Goal: Information Seeking & Learning: Check status

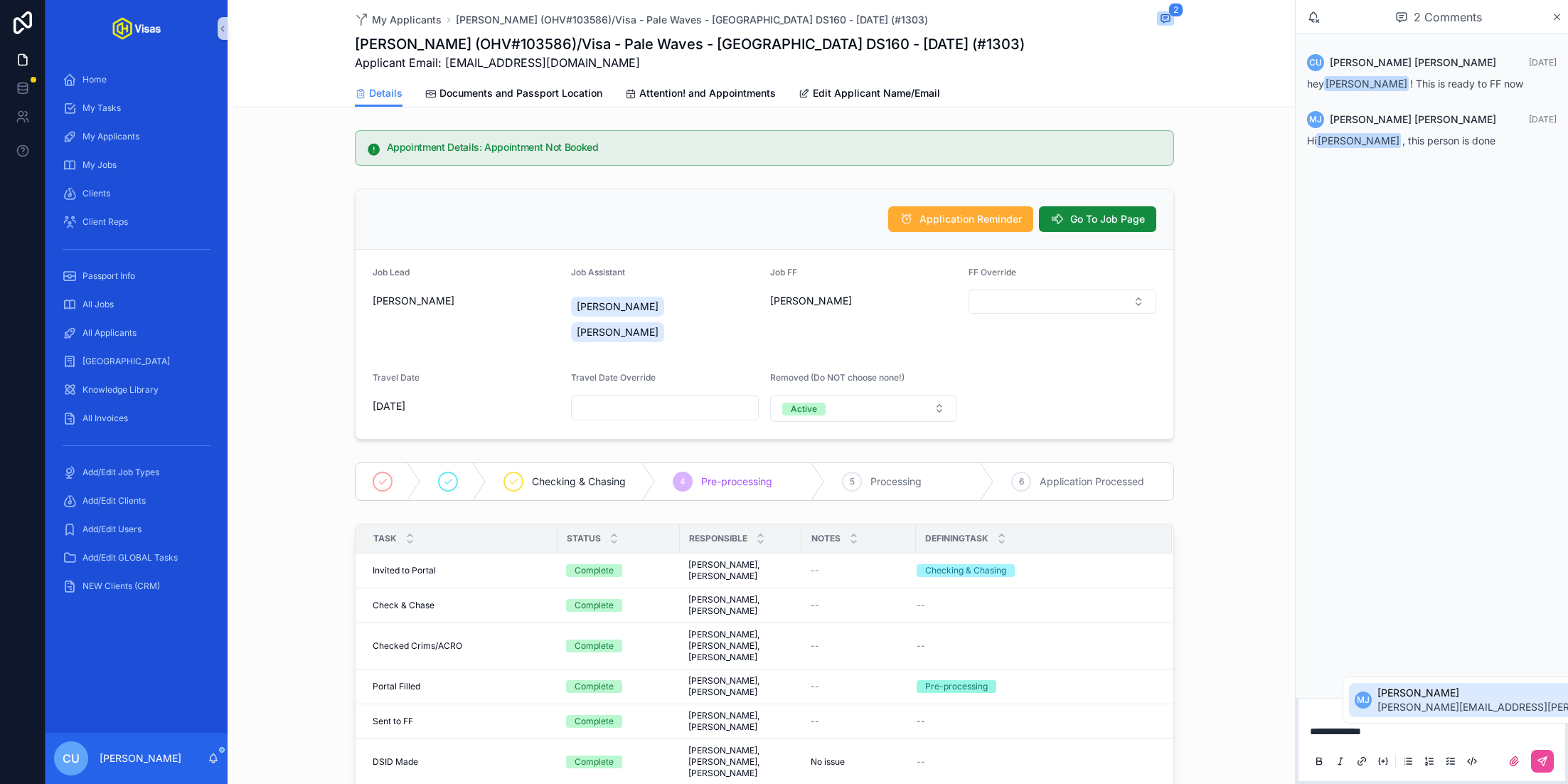
click at [1490, 703] on span "[PERSON_NAME][EMAIL_ADDRESS][PERSON_NAME][DOMAIN_NAME]" at bounding box center [1544, 707] width 335 height 14
click at [1543, 770] on button "scrollable content" at bounding box center [1542, 762] width 23 height 23
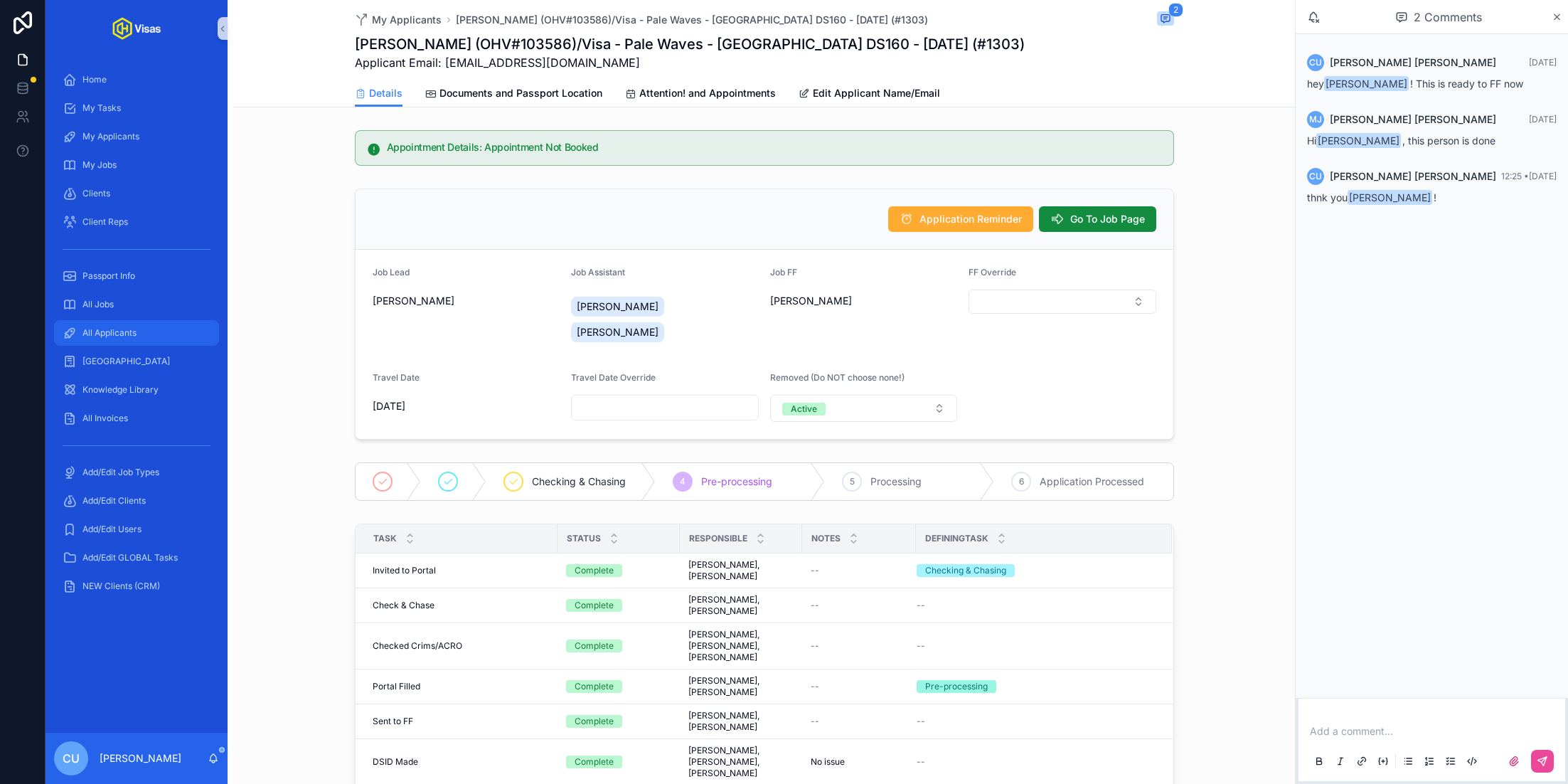
click at [126, 323] on div "All Applicants" at bounding box center [136, 333] width 148 height 23
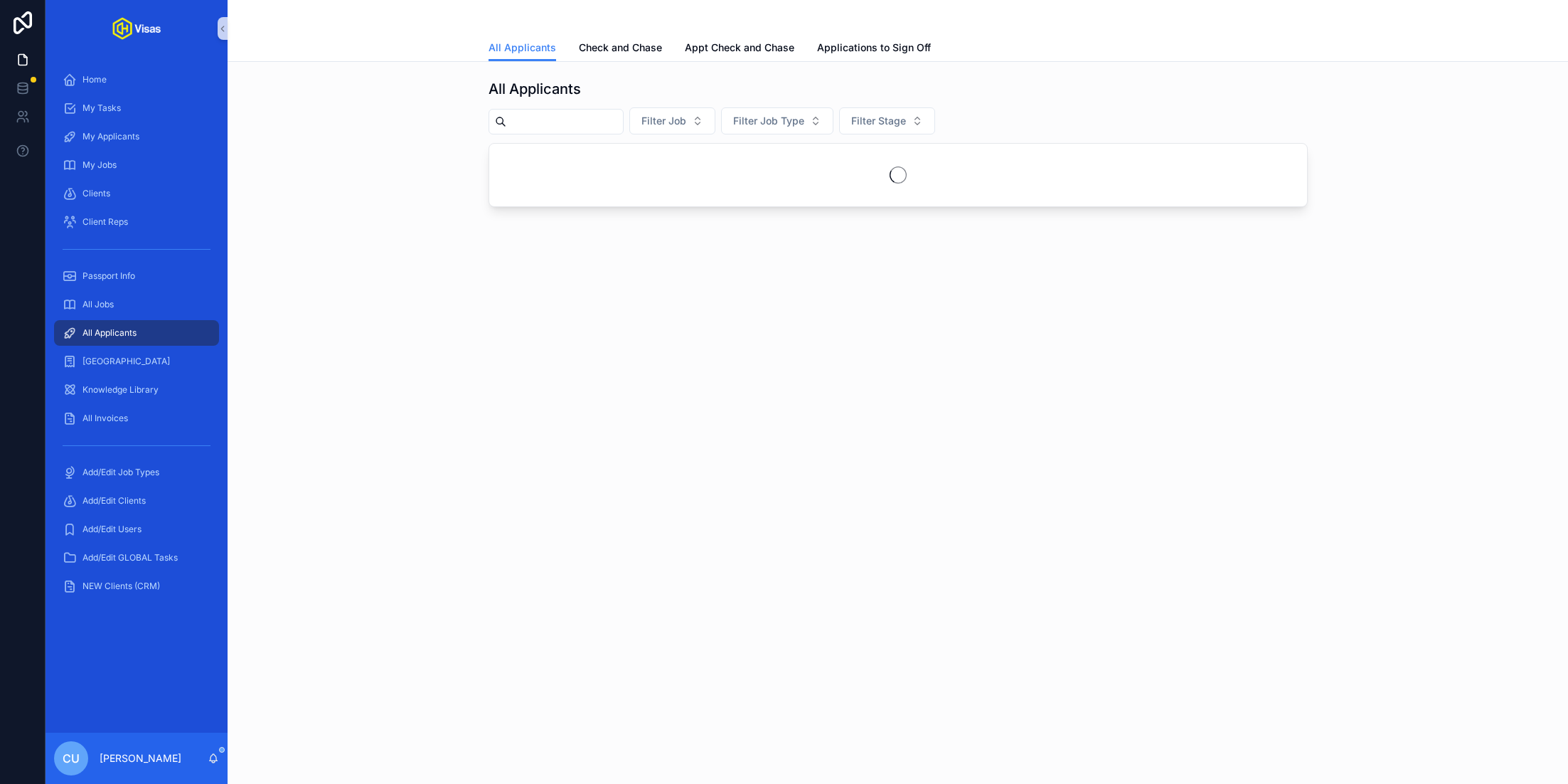
click at [578, 127] on input "scrollable content" at bounding box center [565, 122] width 117 height 20
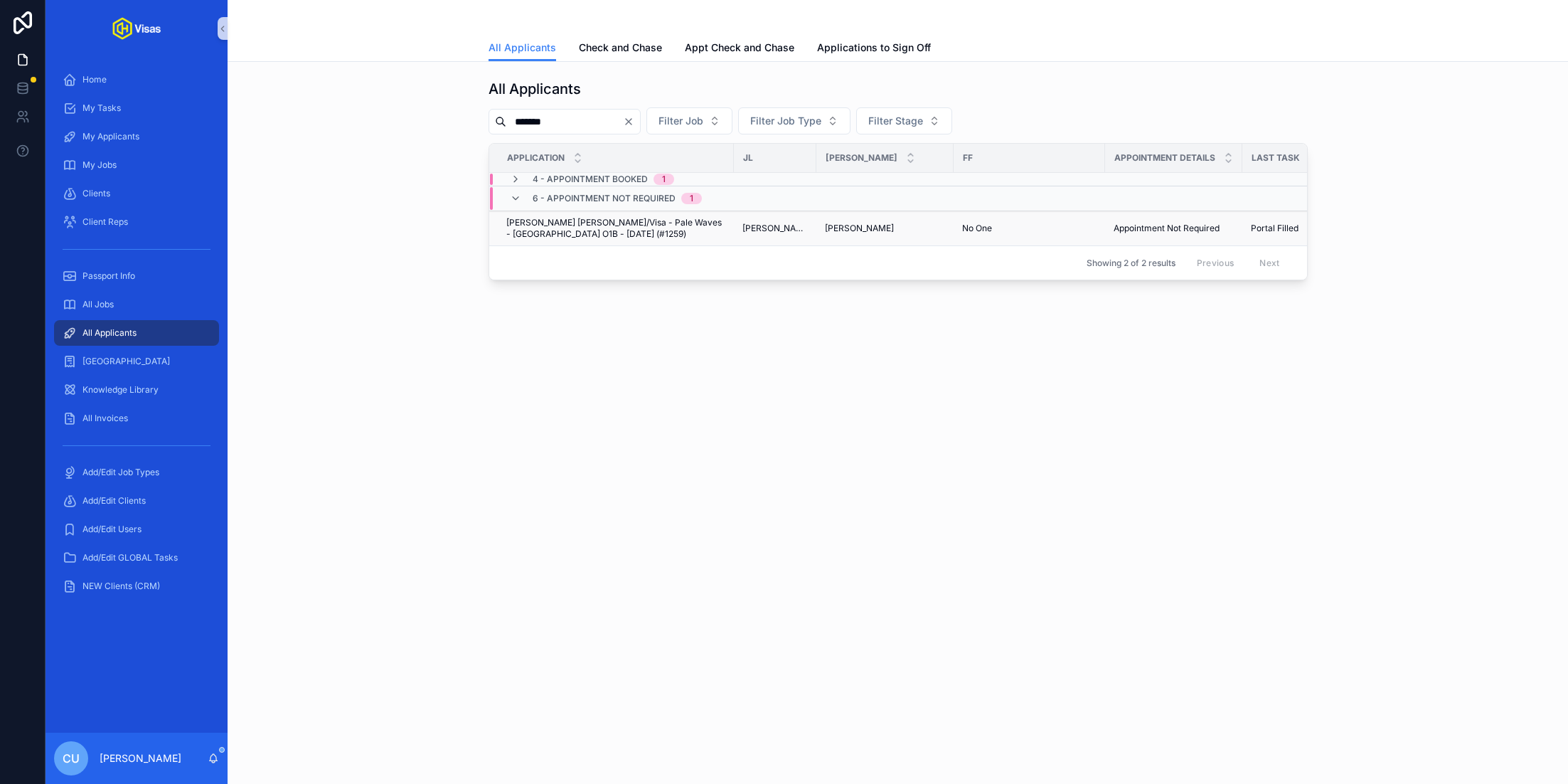
type input "*******"
click at [618, 230] on span "[PERSON_NAME] [PERSON_NAME]/Visa - Pale Waves - [GEOGRAPHIC_DATA] O1B - [DATE] …" at bounding box center [616, 228] width 219 height 23
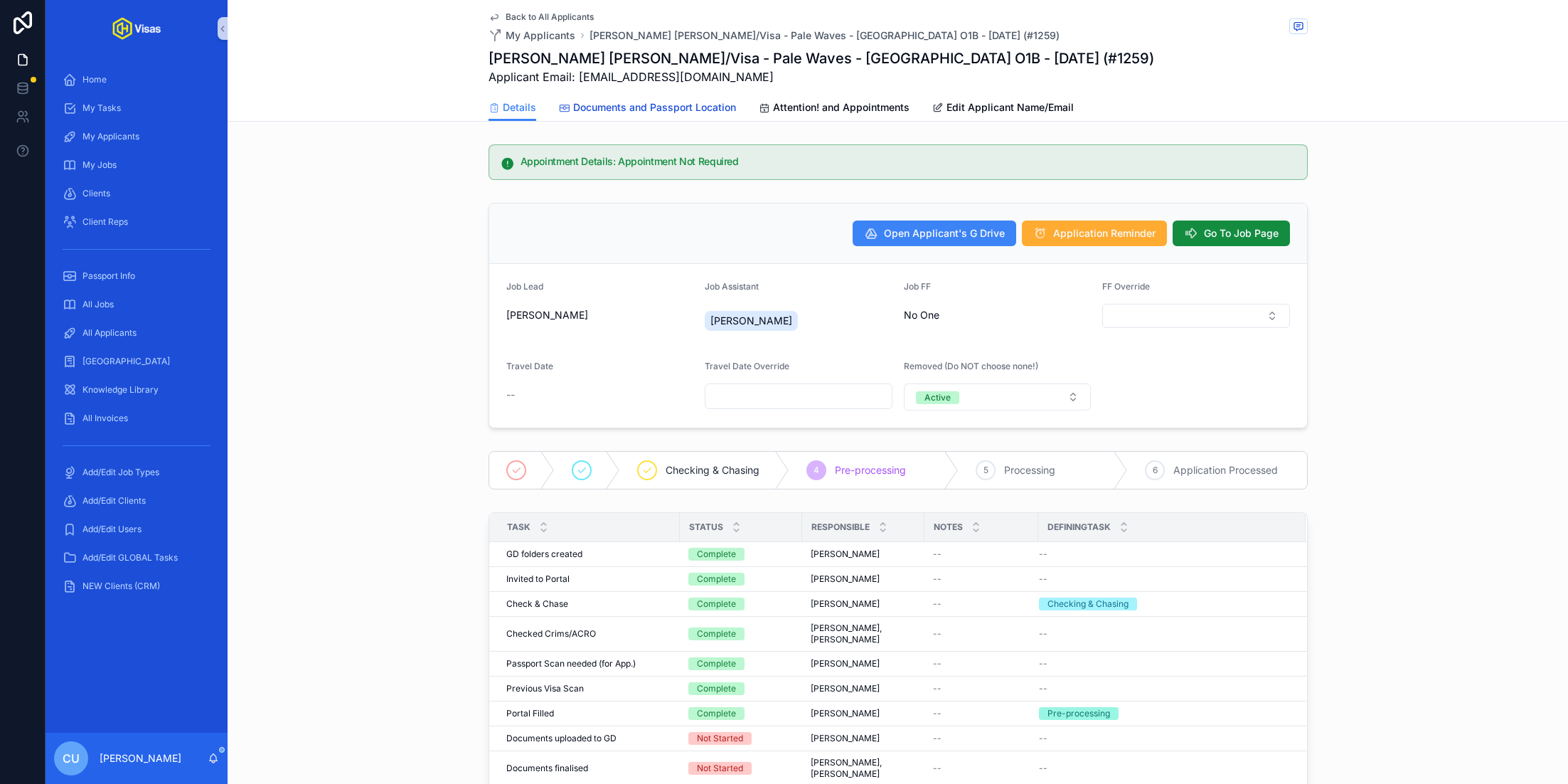
click at [639, 109] on span "Documents and Passport Location" at bounding box center [654, 107] width 163 height 14
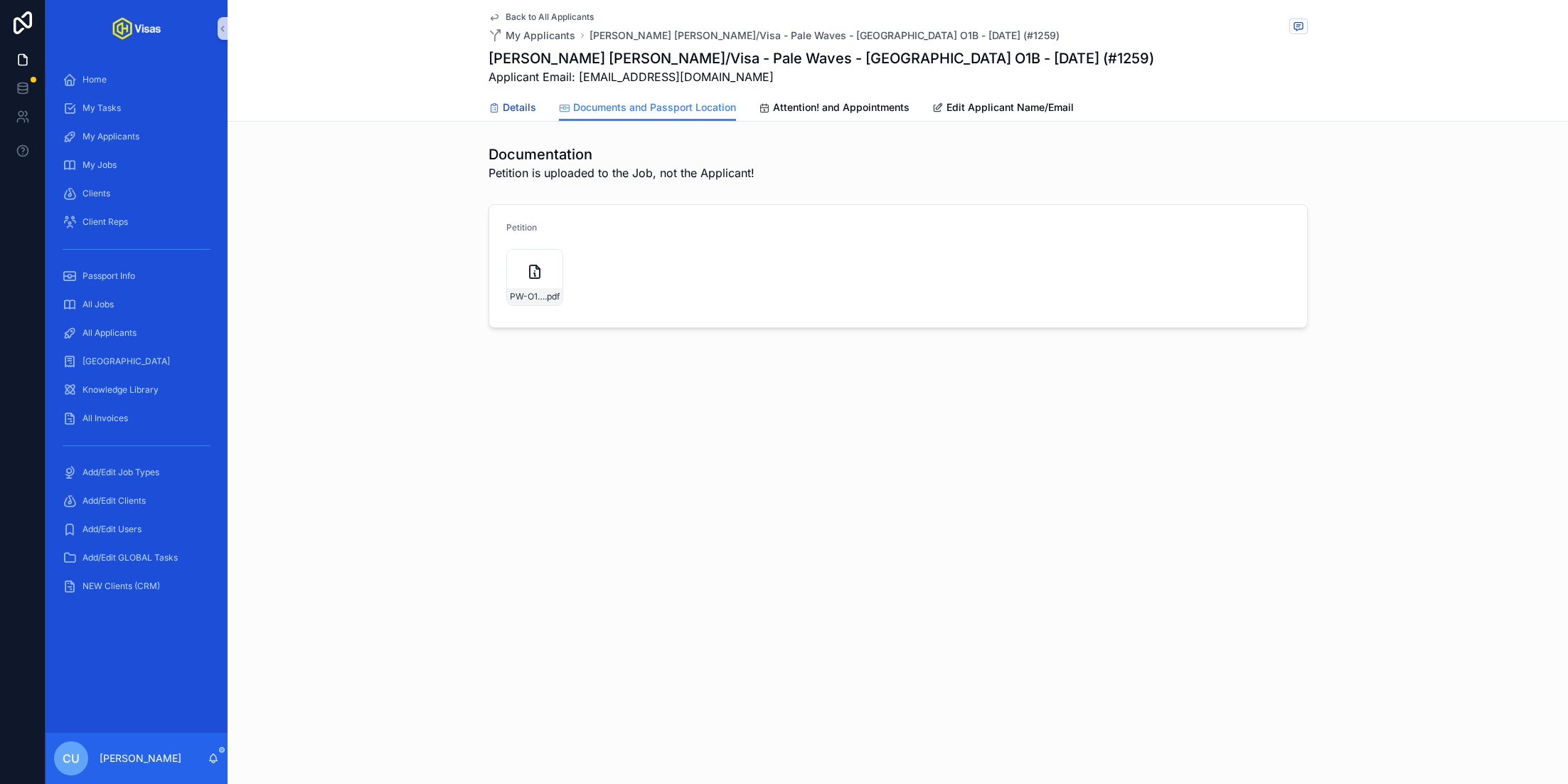
click at [521, 104] on span "Details" at bounding box center [519, 107] width 33 height 14
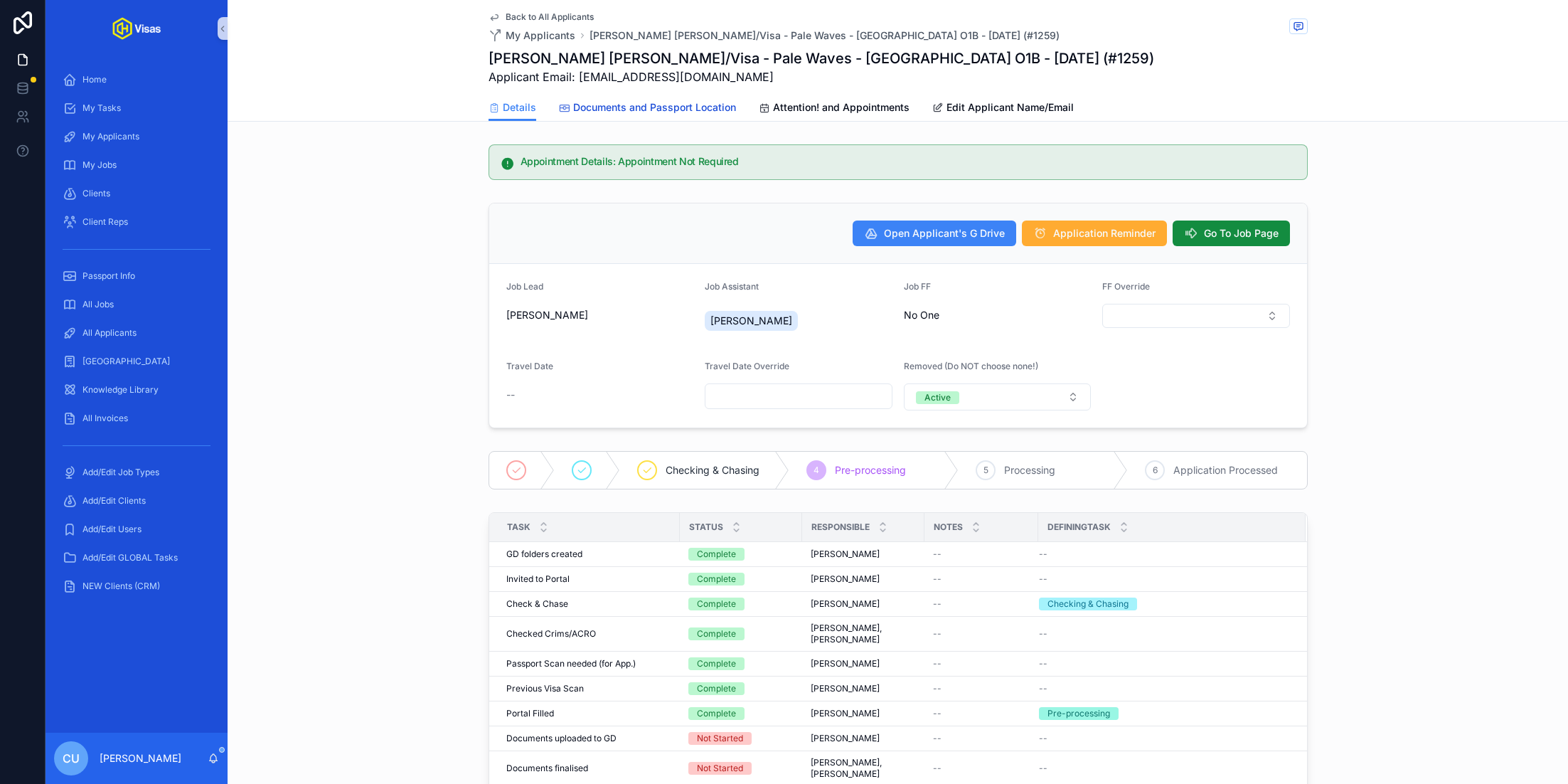
click at [611, 112] on span "Documents and Passport Location" at bounding box center [654, 107] width 163 height 14
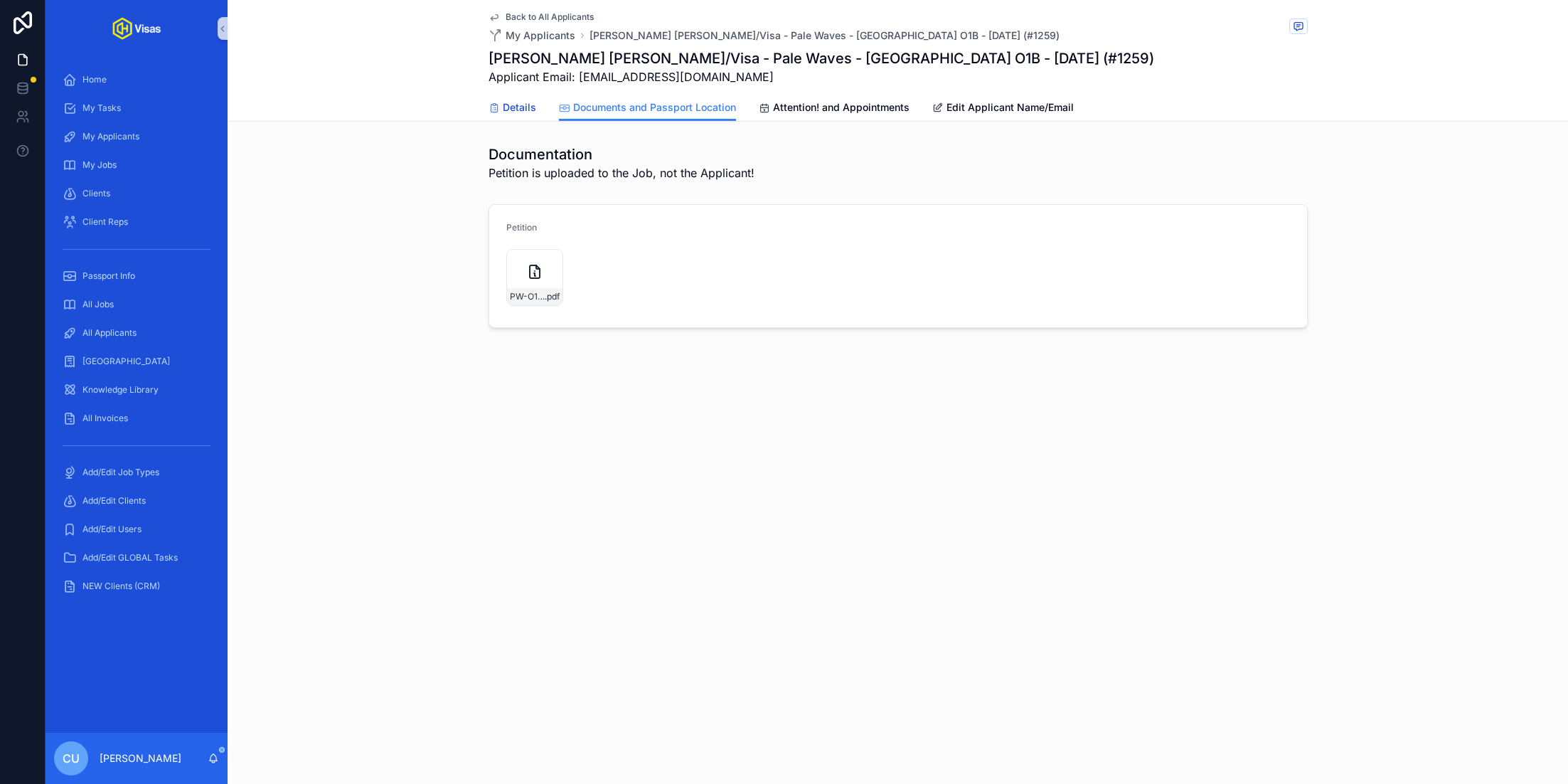
click at [524, 108] on span "Details" at bounding box center [519, 107] width 33 height 14
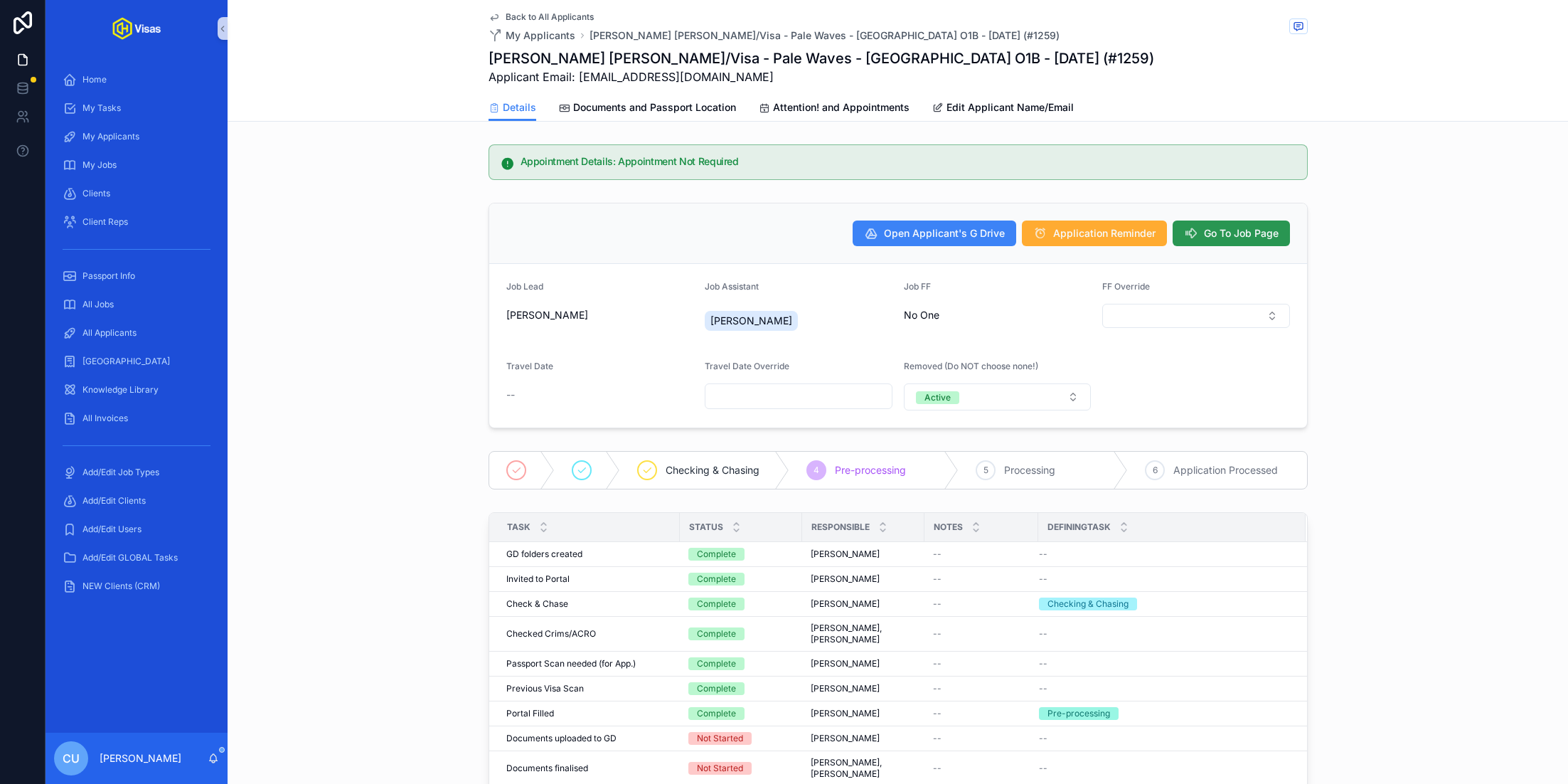
click at [1239, 227] on span "Go To Job Page" at bounding box center [1241, 233] width 74 height 14
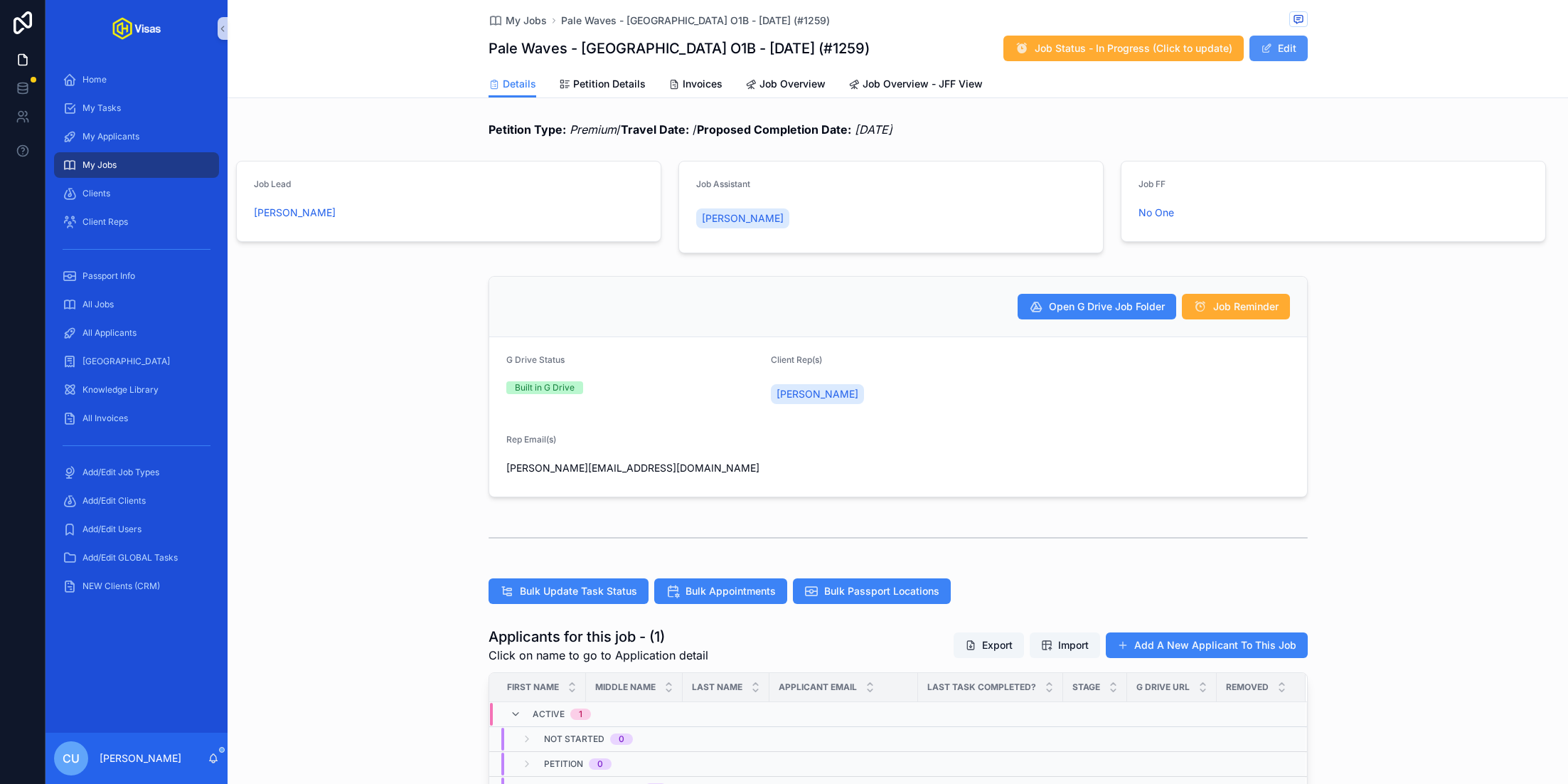
click at [1285, 51] on button "Edit" at bounding box center [1278, 48] width 59 height 26
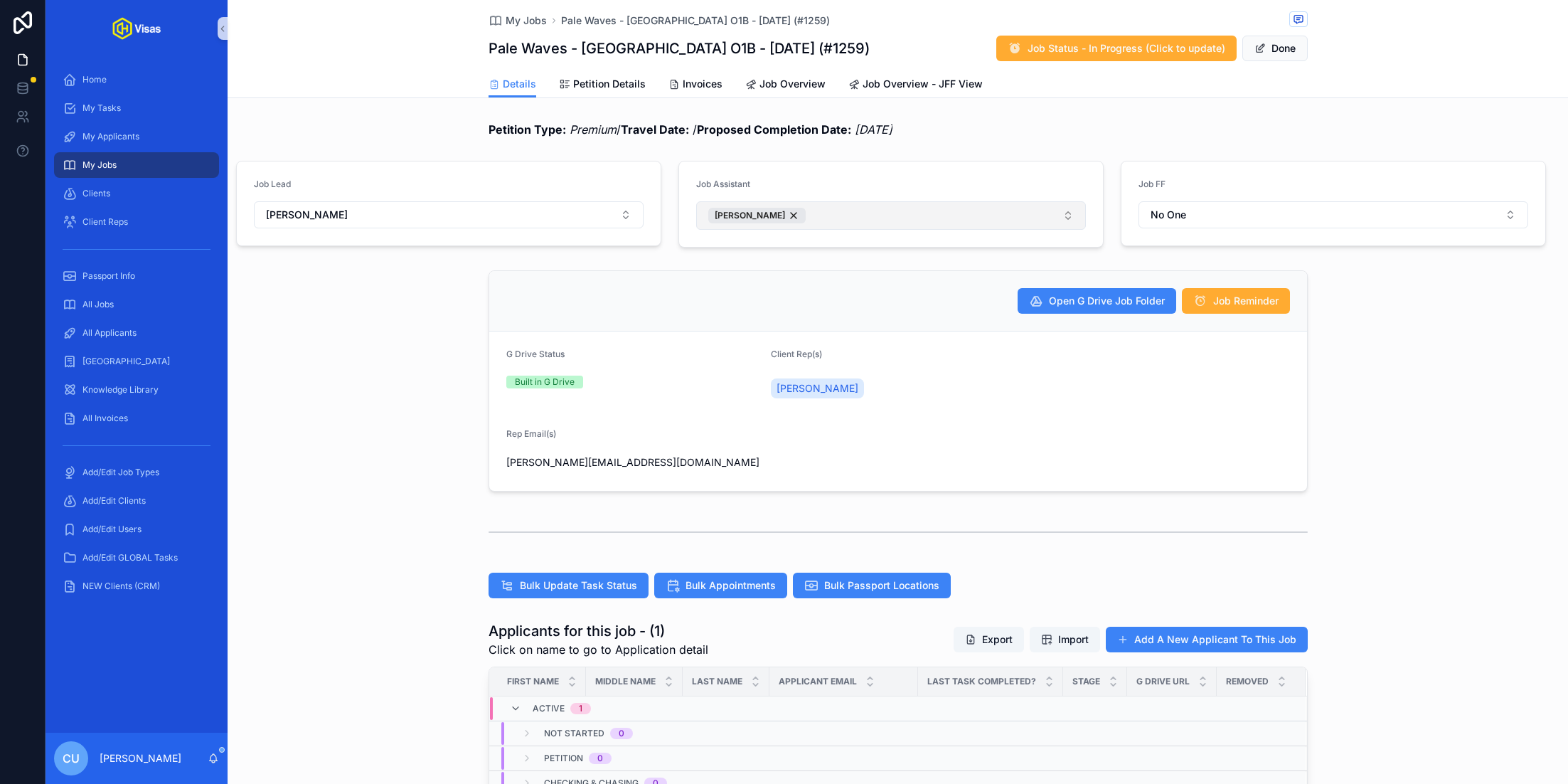
click at [859, 213] on button "[PERSON_NAME]" at bounding box center [890, 215] width 389 height 28
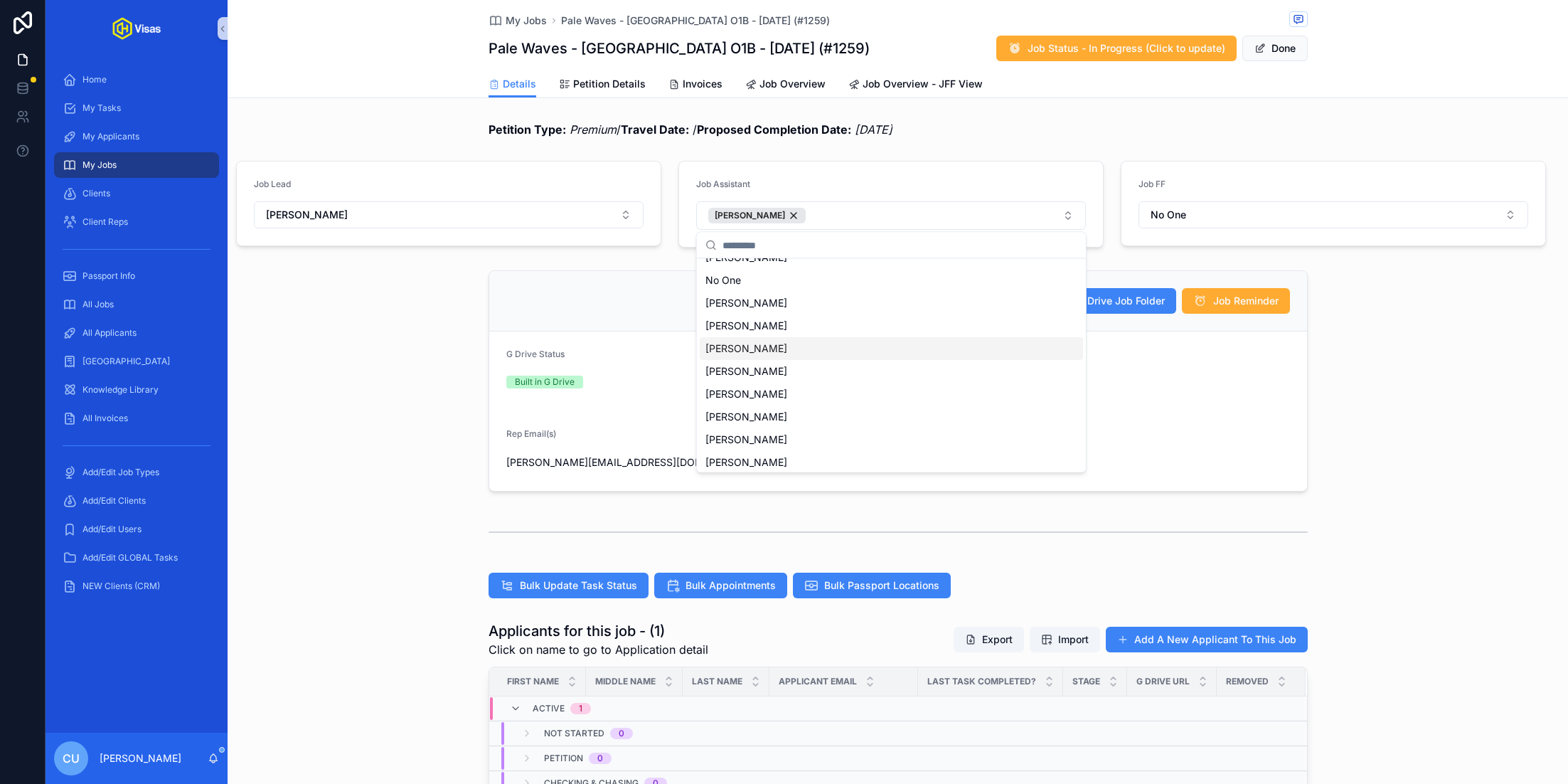
scroll to position [45, 0]
click at [795, 437] on div "[PERSON_NAME]" at bounding box center [892, 433] width 384 height 23
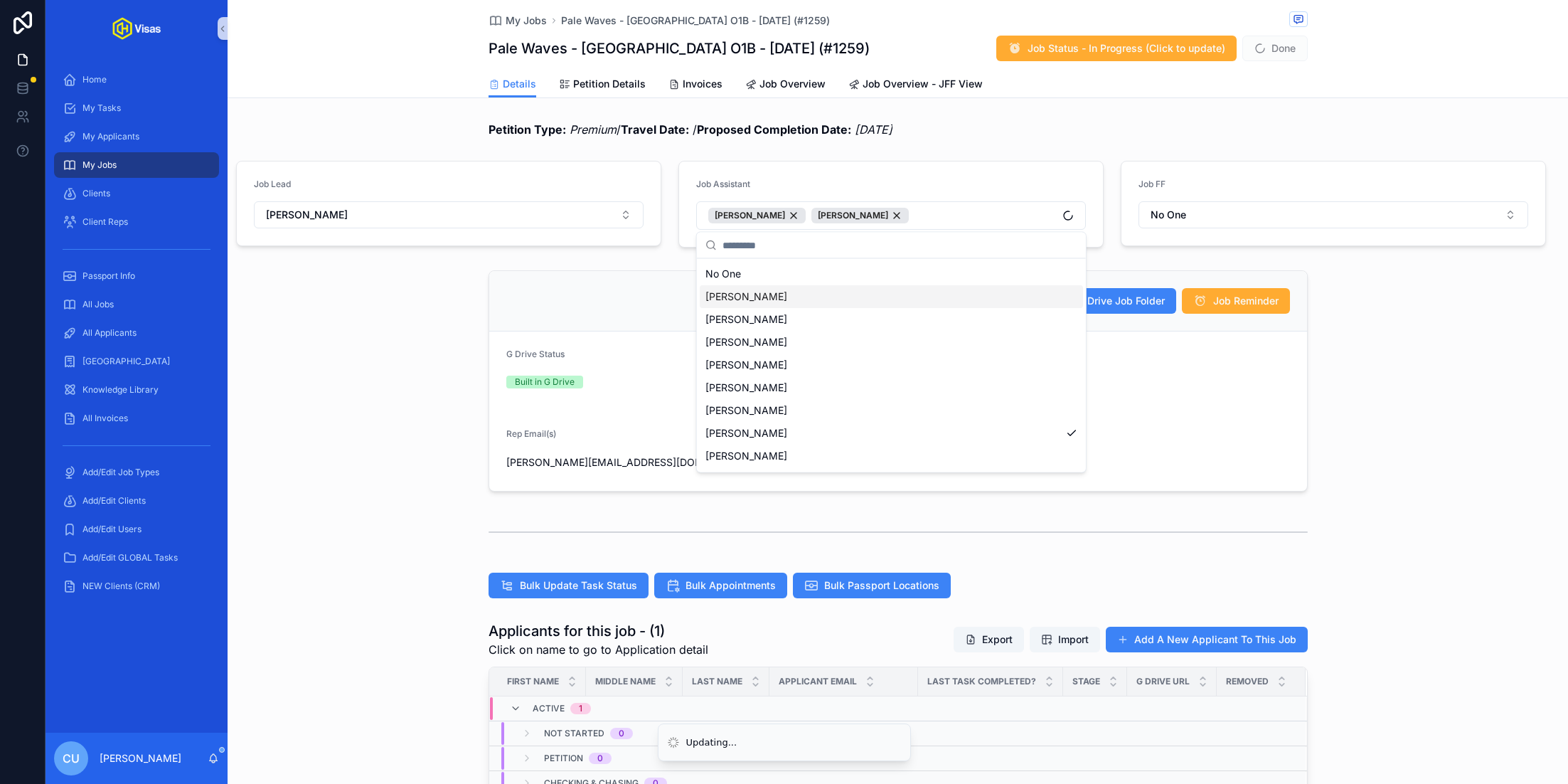
scroll to position [0, 0]
click at [1405, 84] on div "Details Petition Details Invoices Job Overview Job Overview - JFF View" at bounding box center [898, 84] width 1323 height 27
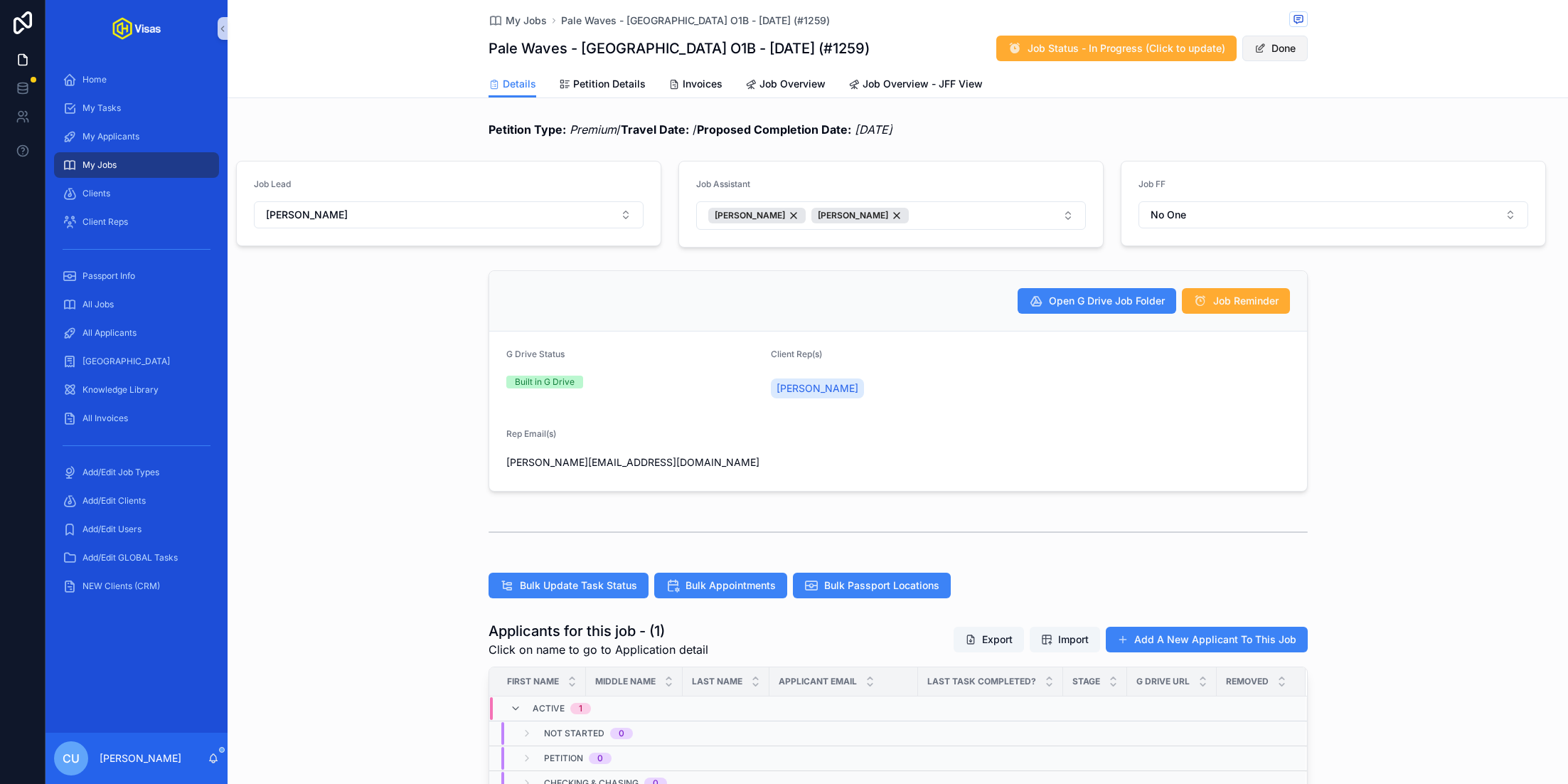
click at [1269, 45] on button "Done" at bounding box center [1275, 48] width 65 height 26
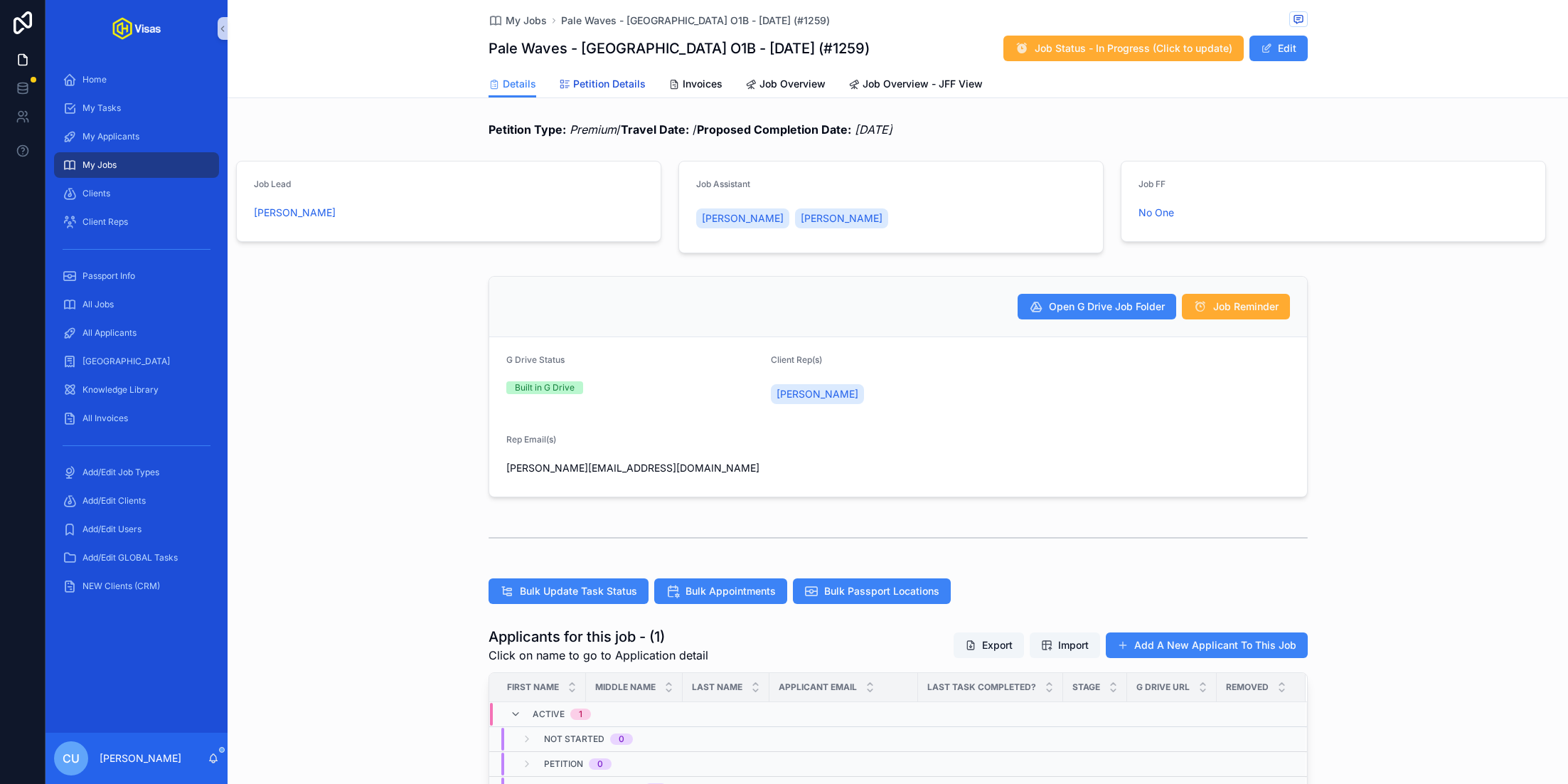
click at [610, 84] on span "Petition Details" at bounding box center [609, 84] width 73 height 14
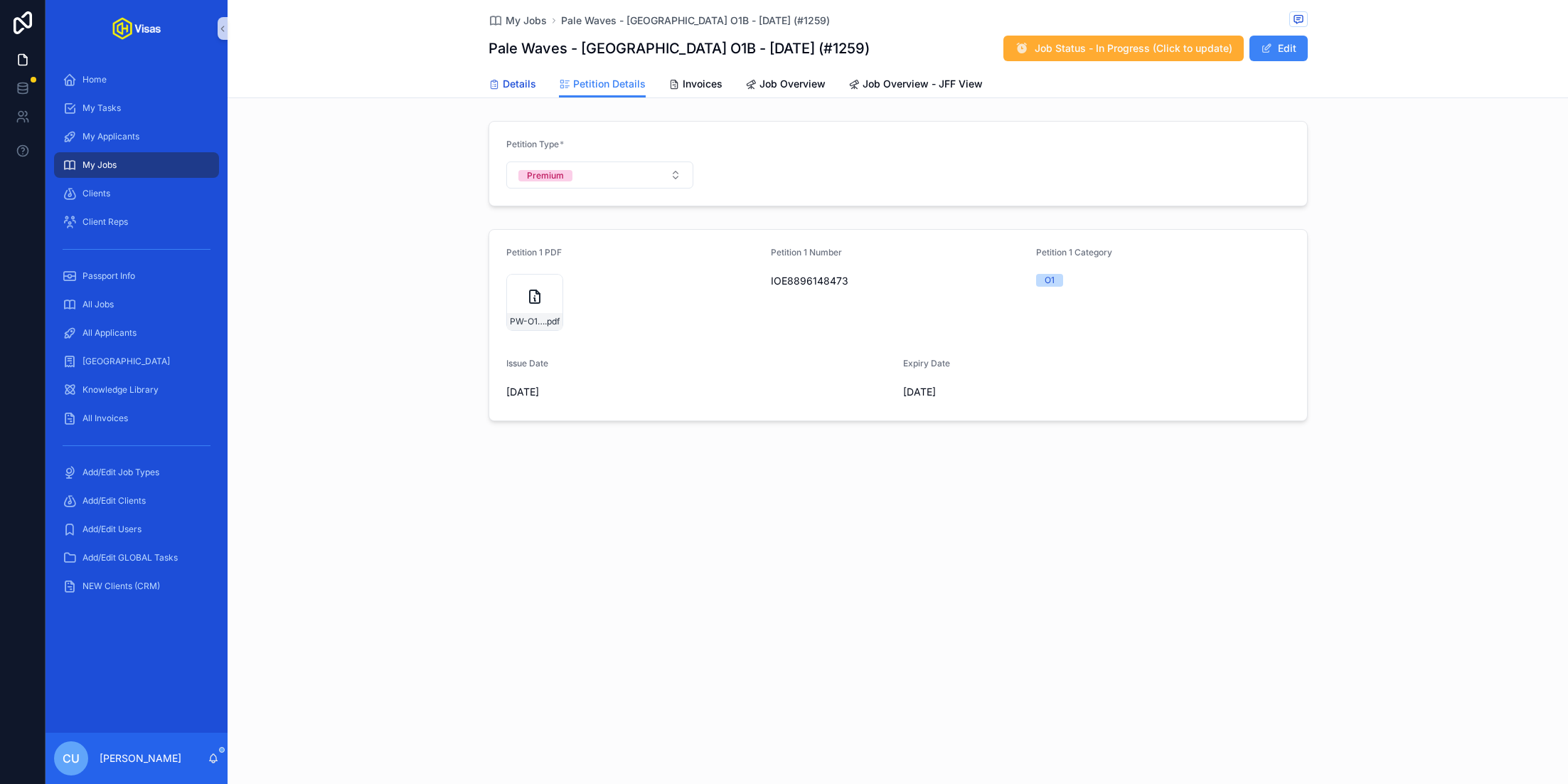
click at [512, 83] on span "Details" at bounding box center [519, 84] width 33 height 14
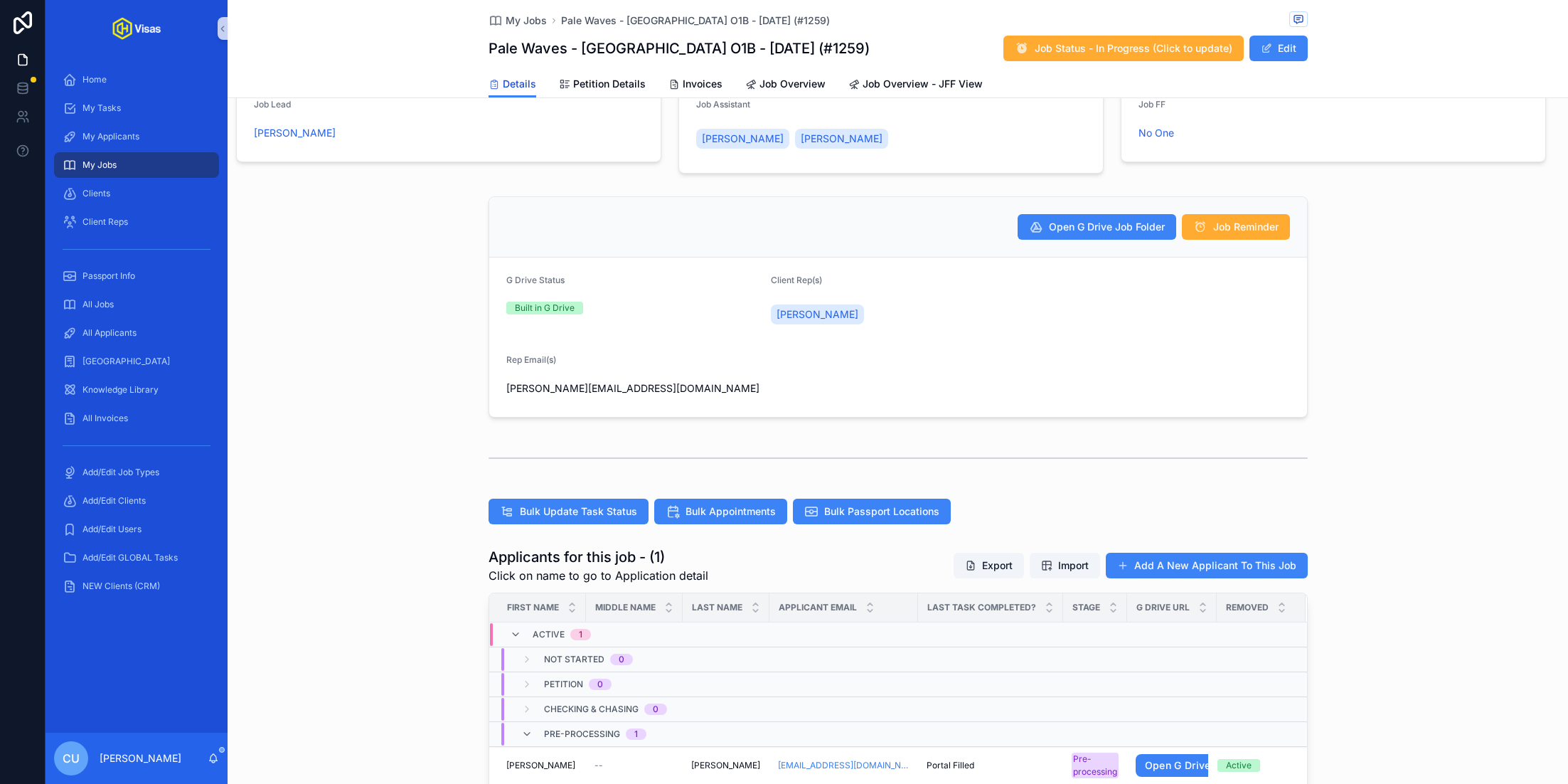
scroll to position [180, 0]
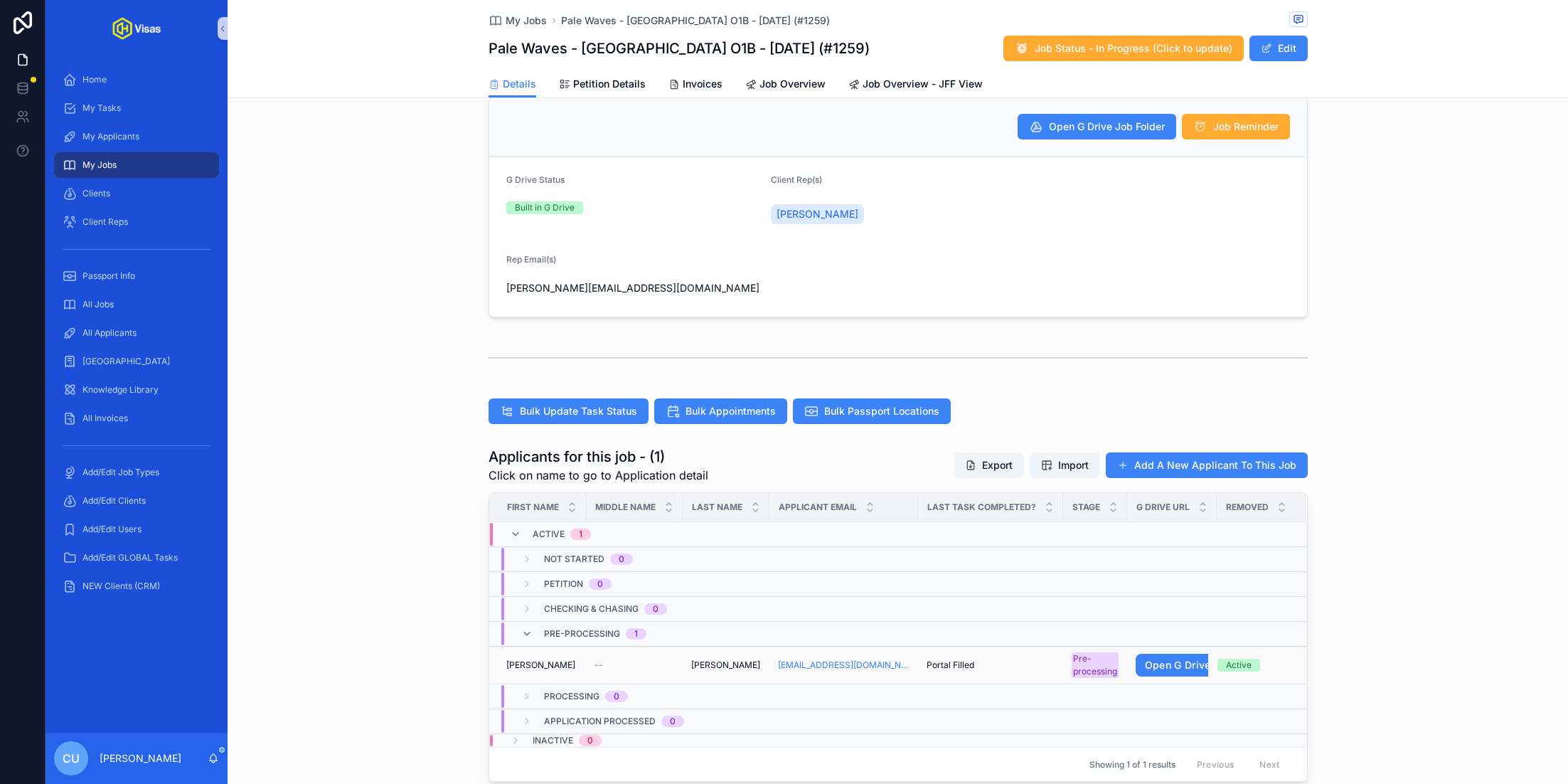
click at [573, 663] on div "[PERSON_NAME] [PERSON_NAME]" at bounding box center [542, 665] width 71 height 12
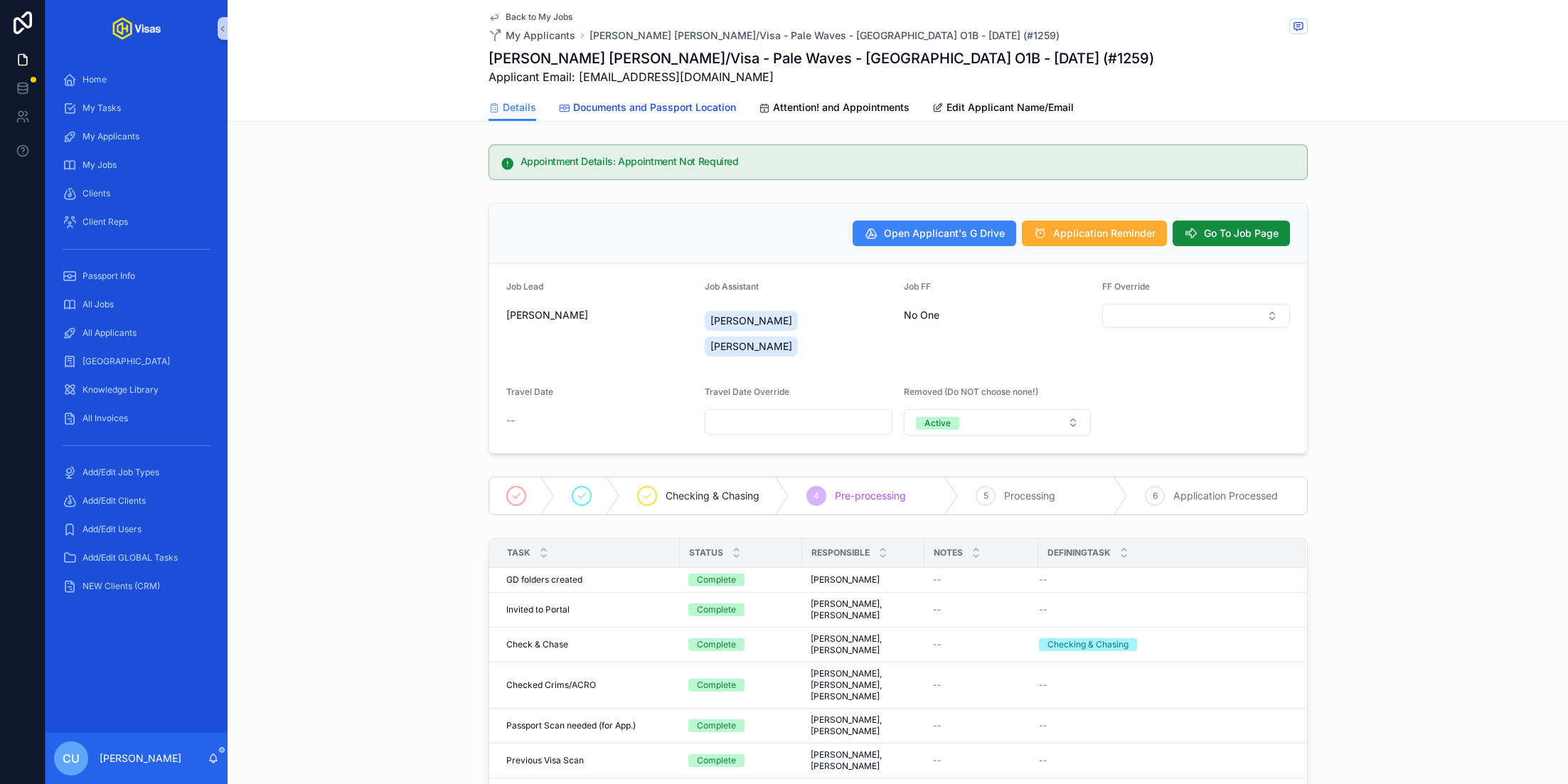
click at [637, 104] on span "Documents and Passport Location" at bounding box center [654, 107] width 163 height 14
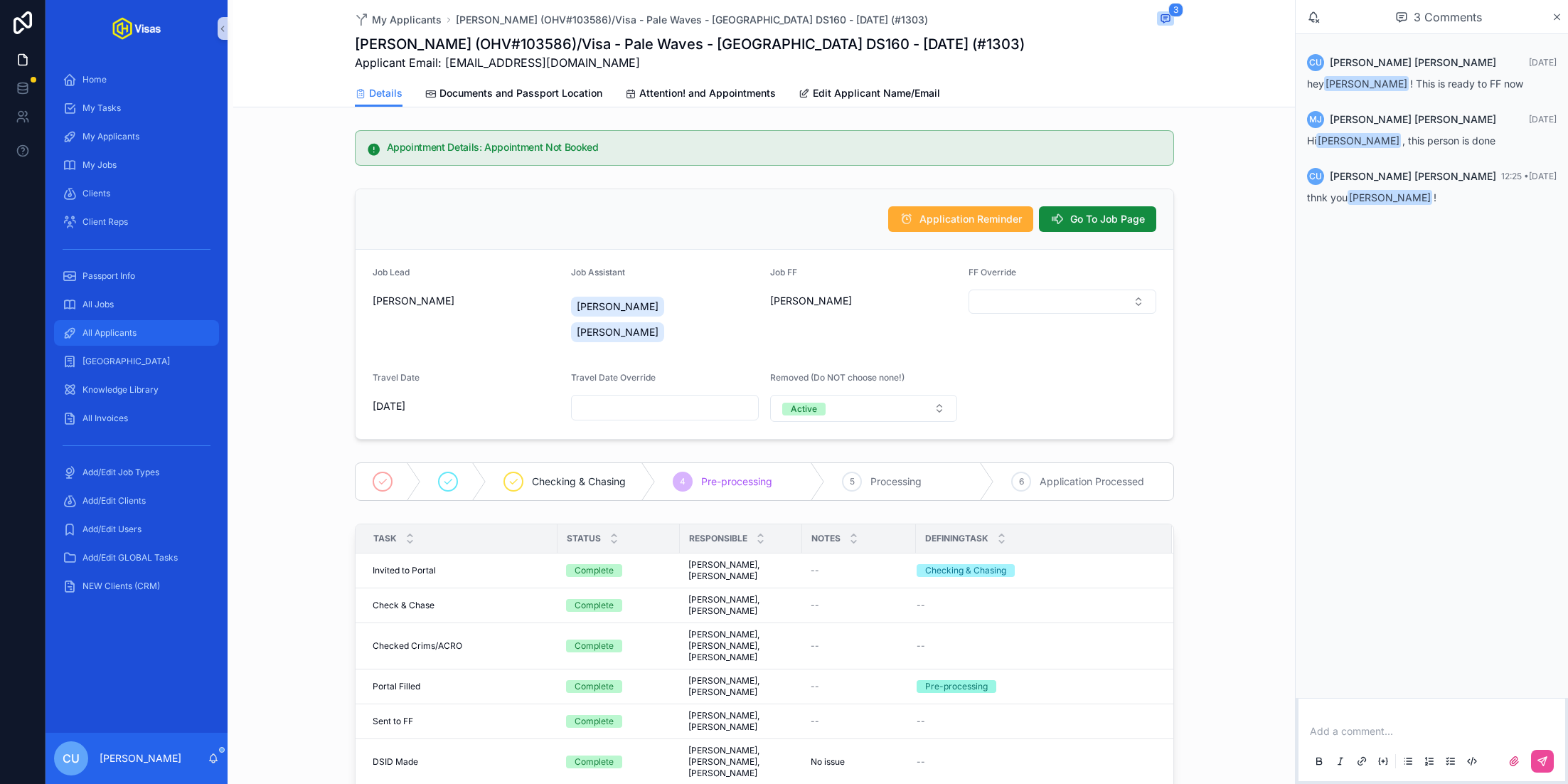
click at [135, 341] on div "All Applicants" at bounding box center [136, 333] width 148 height 23
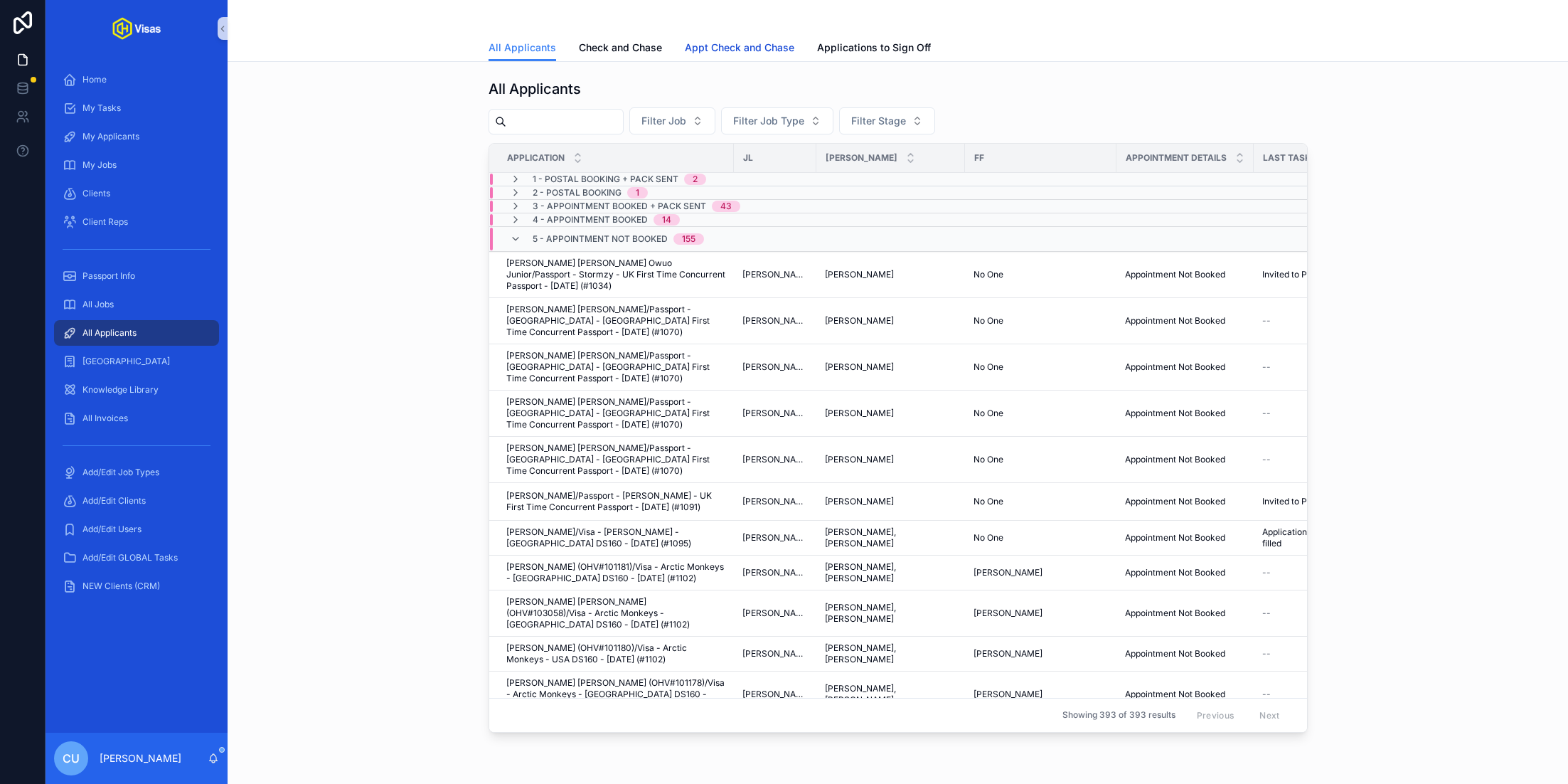
click at [746, 54] on span "Appt Check and Chase" at bounding box center [739, 47] width 109 height 14
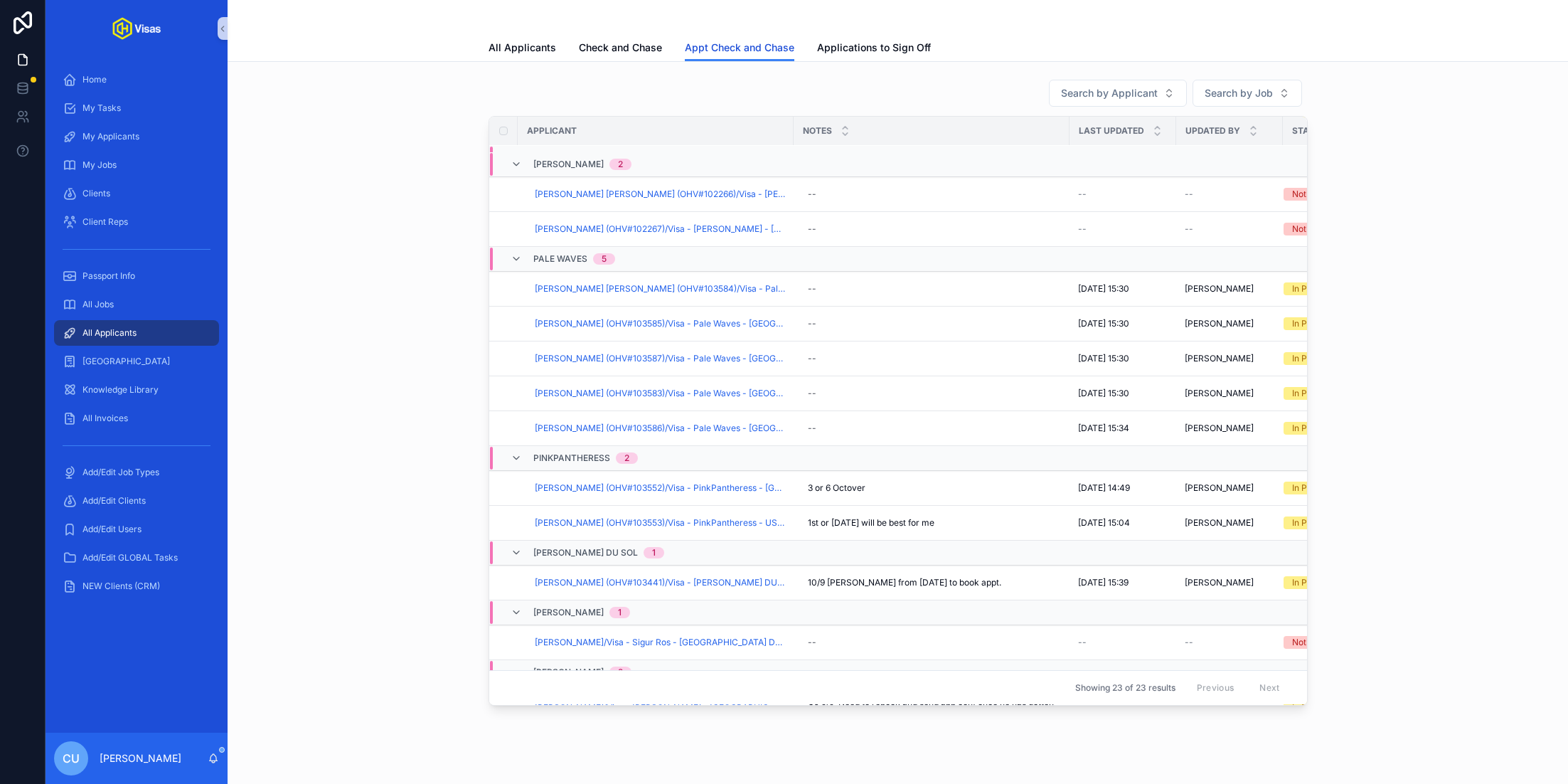
scroll to position [676, 0]
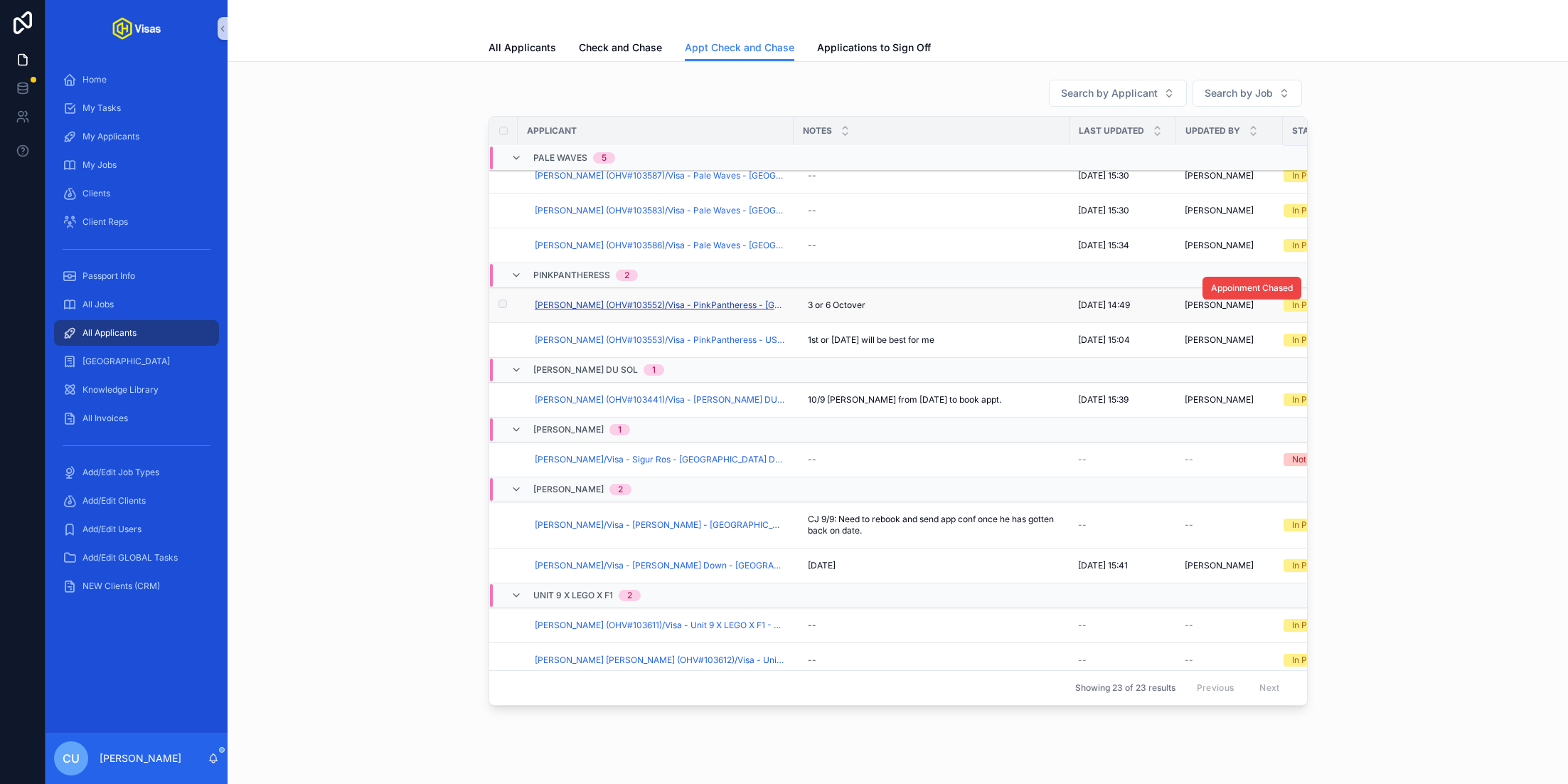
click at [596, 301] on span "Bea King (OHV#103552)/Visa - PinkPantheress - USA DS160 - Sep/25 (#1310)" at bounding box center [660, 305] width 250 height 12
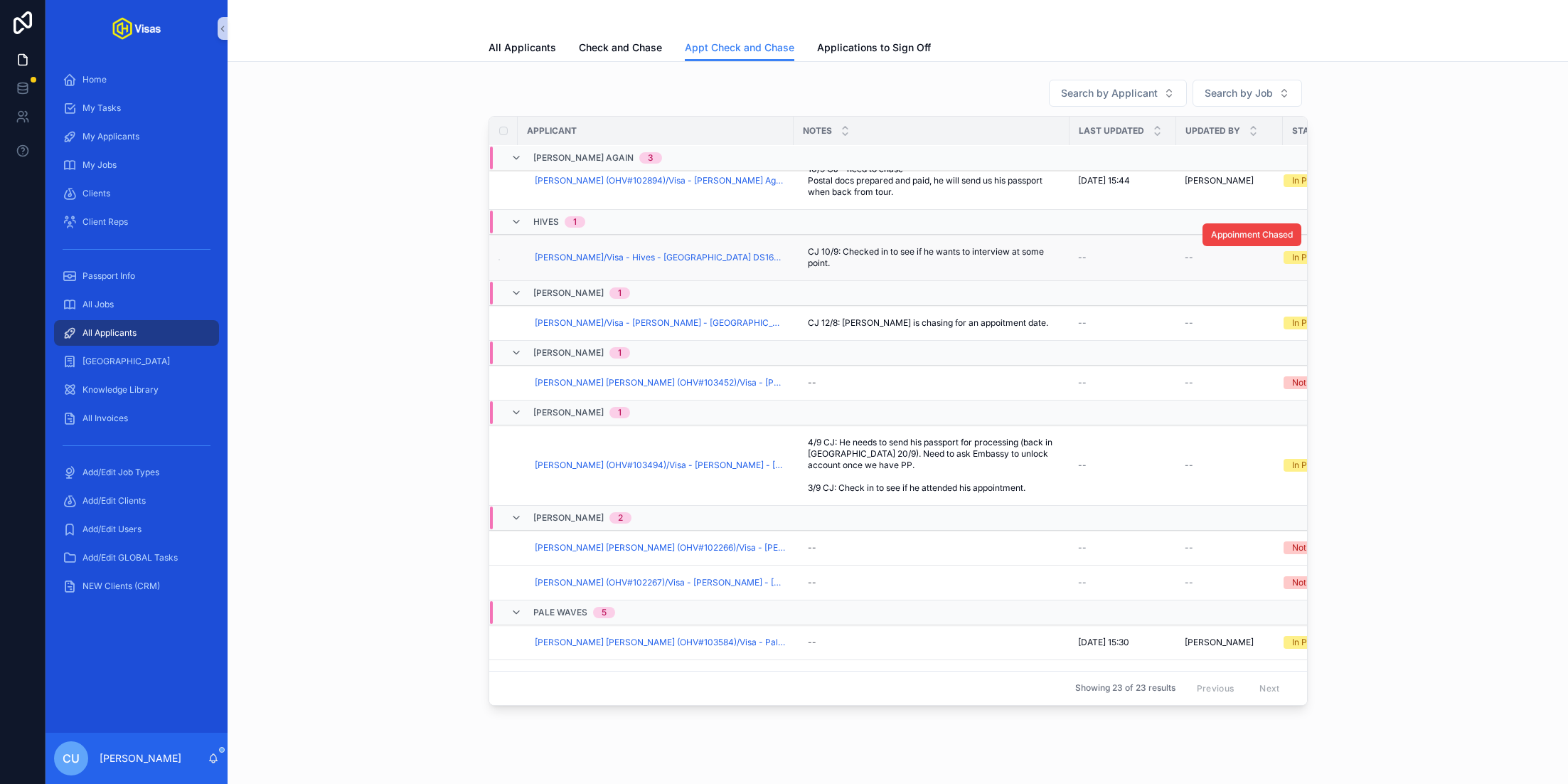
scroll to position [180, 0]
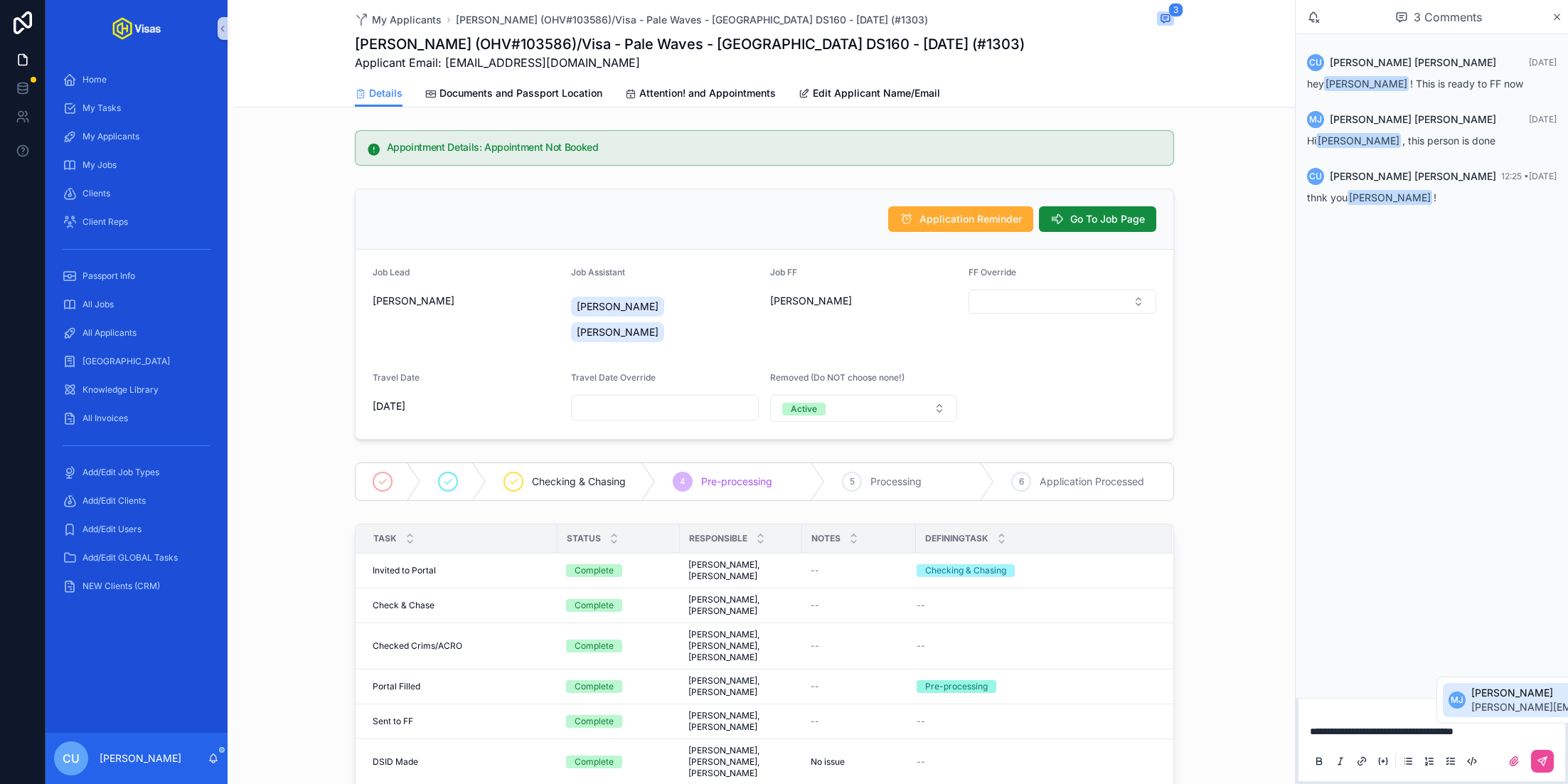
click at [1541, 767] on icon "scrollable content" at bounding box center [1542, 762] width 12 height 12
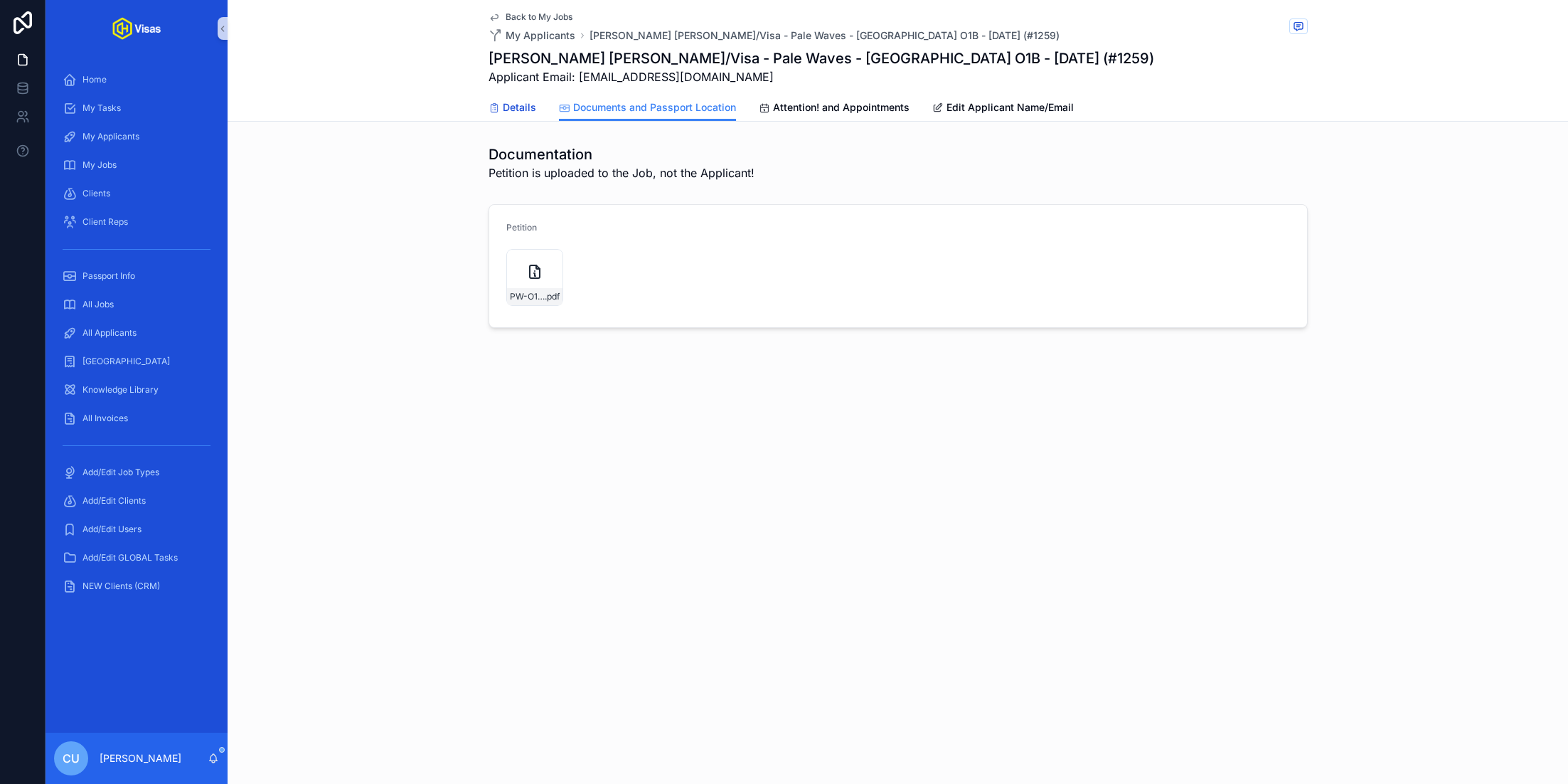
click at [514, 110] on span "Details" at bounding box center [519, 107] width 33 height 14
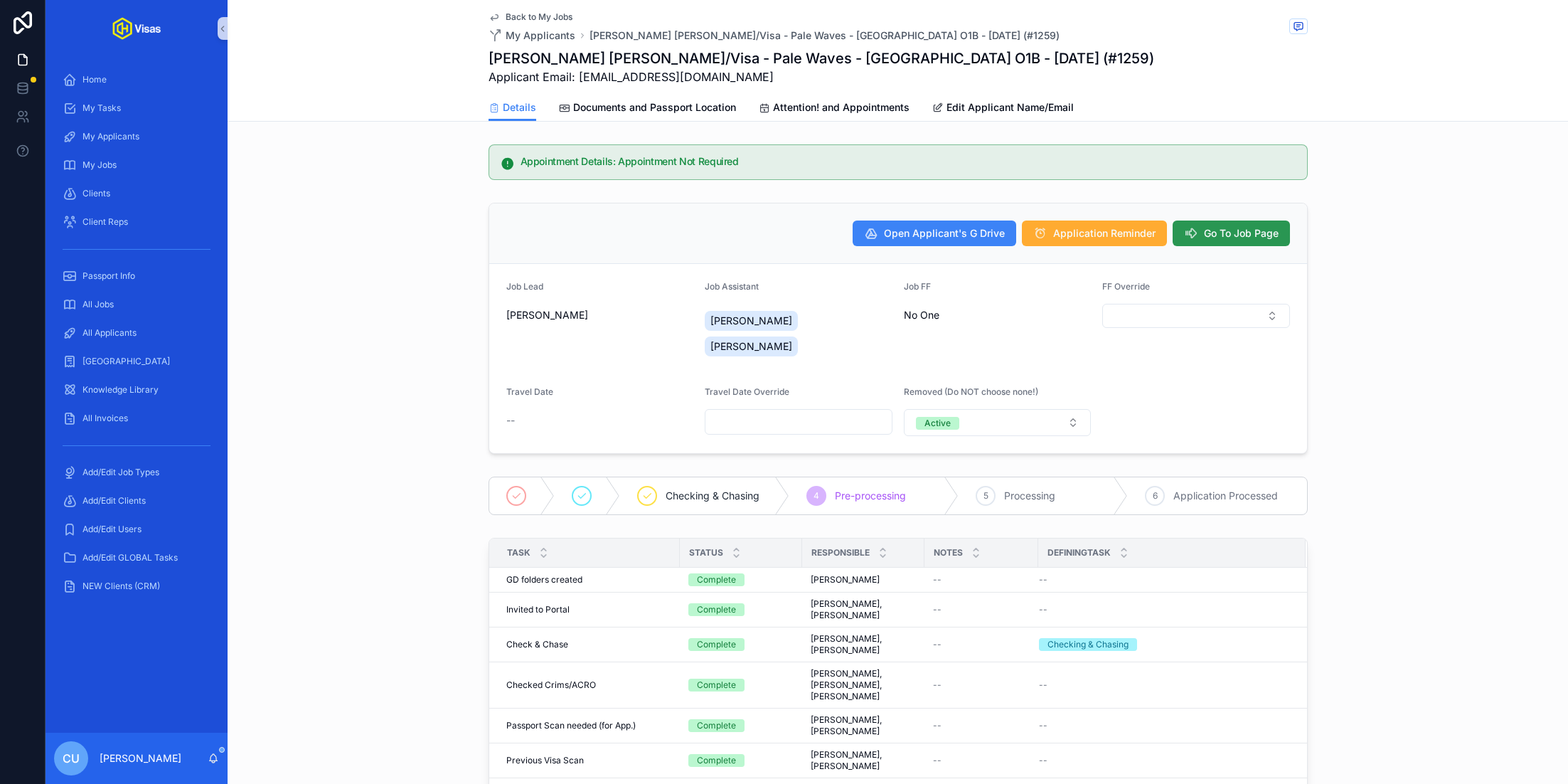
click at [1264, 244] on button "Go To Job Page" at bounding box center [1232, 233] width 117 height 26
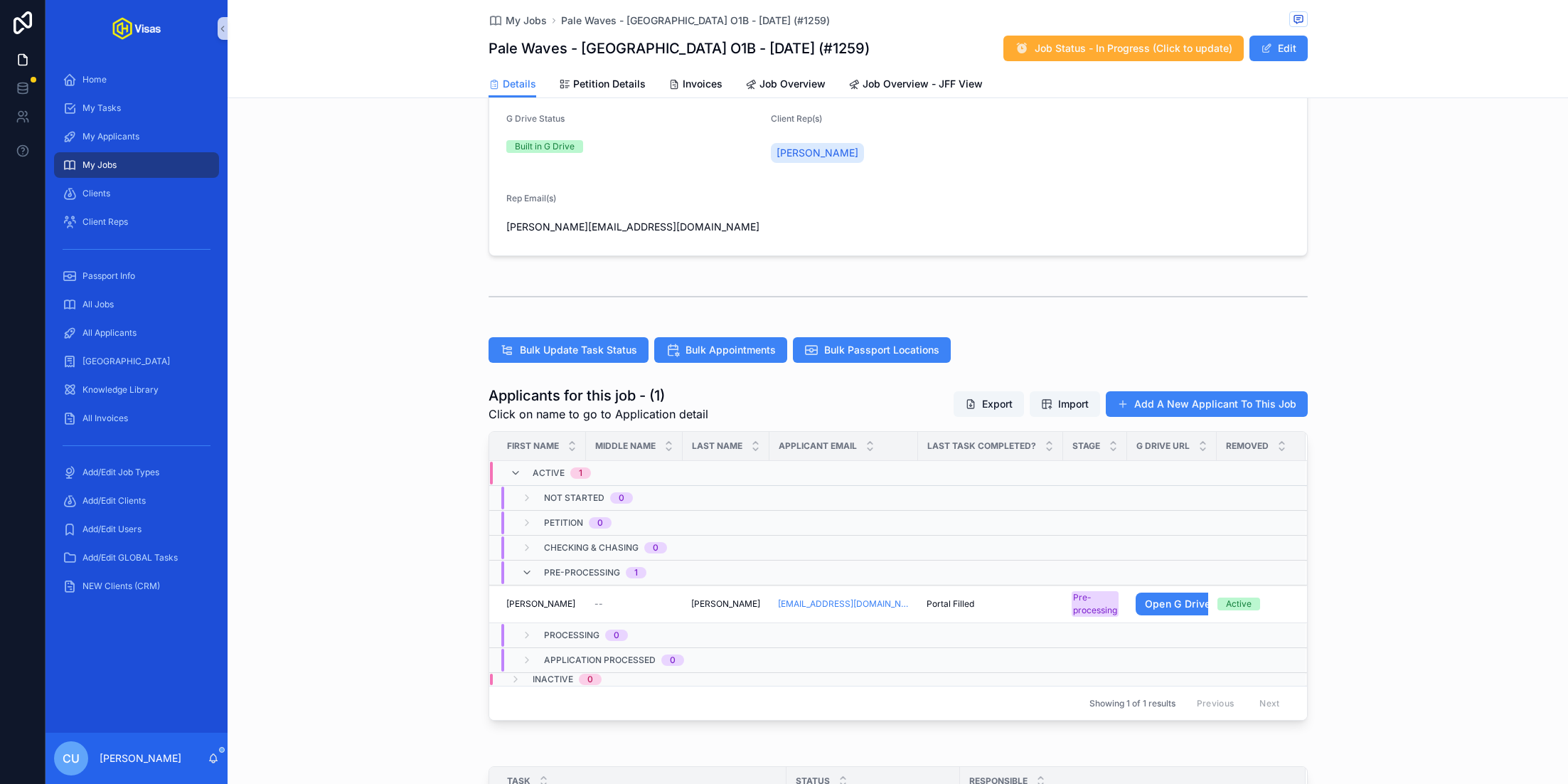
scroll to position [267, 0]
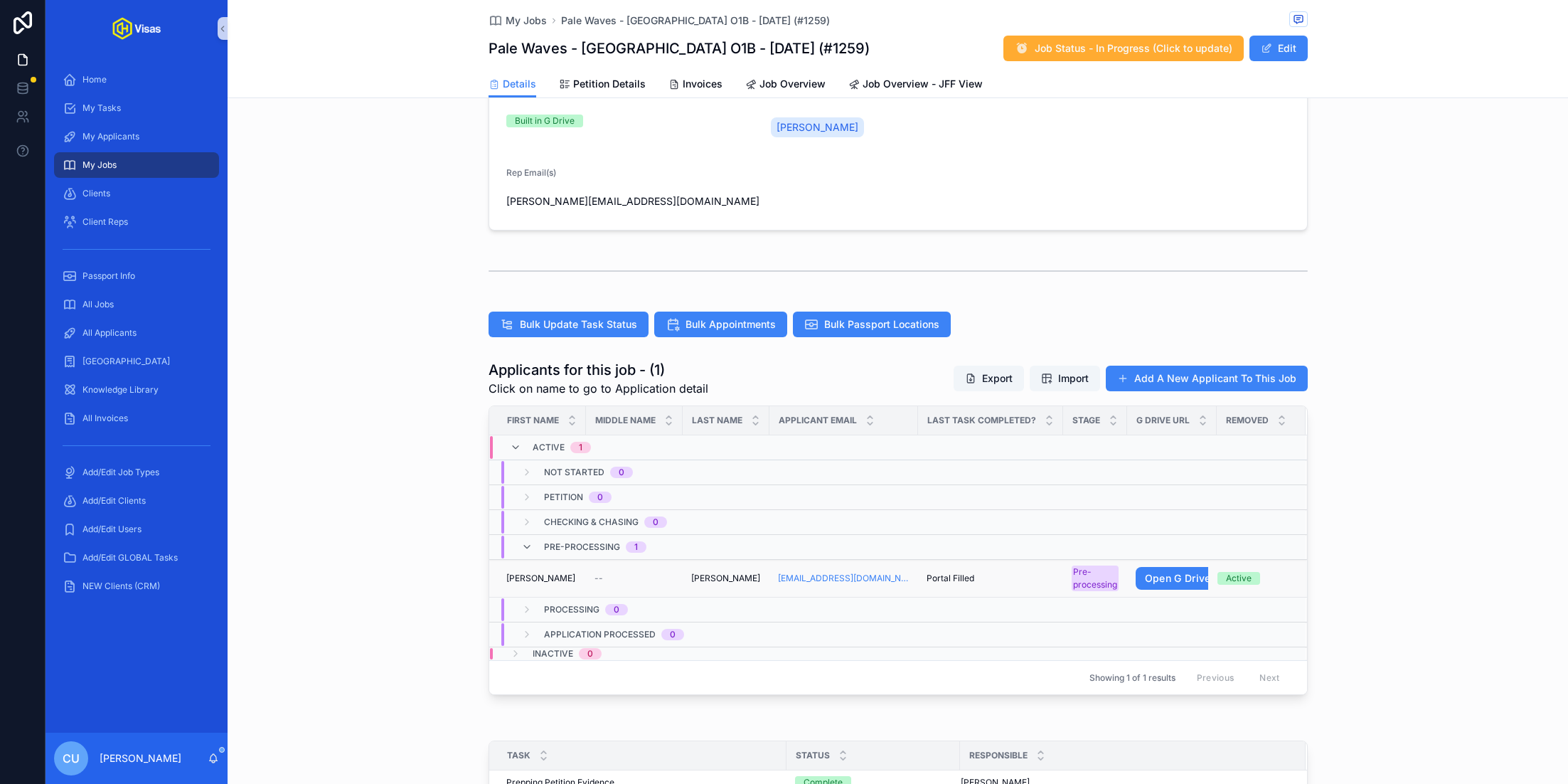
click at [583, 567] on td "[PERSON_NAME] [PERSON_NAME]" at bounding box center [537, 579] width 97 height 38
click at [567, 573] on div "[PERSON_NAME] [PERSON_NAME]" at bounding box center [542, 579] width 71 height 12
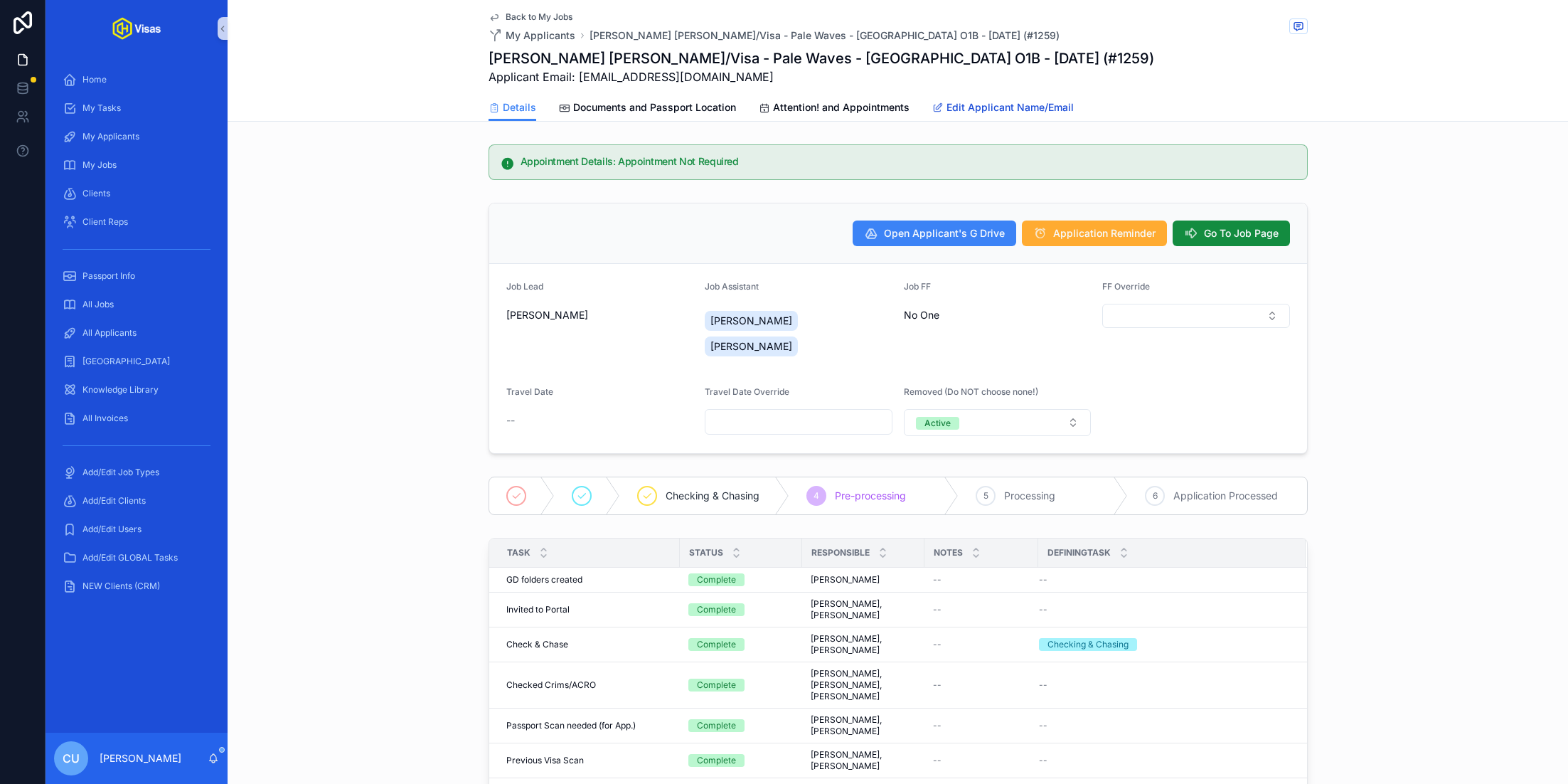
click at [1000, 112] on span "Edit Applicant Name/Email" at bounding box center [1010, 107] width 127 height 14
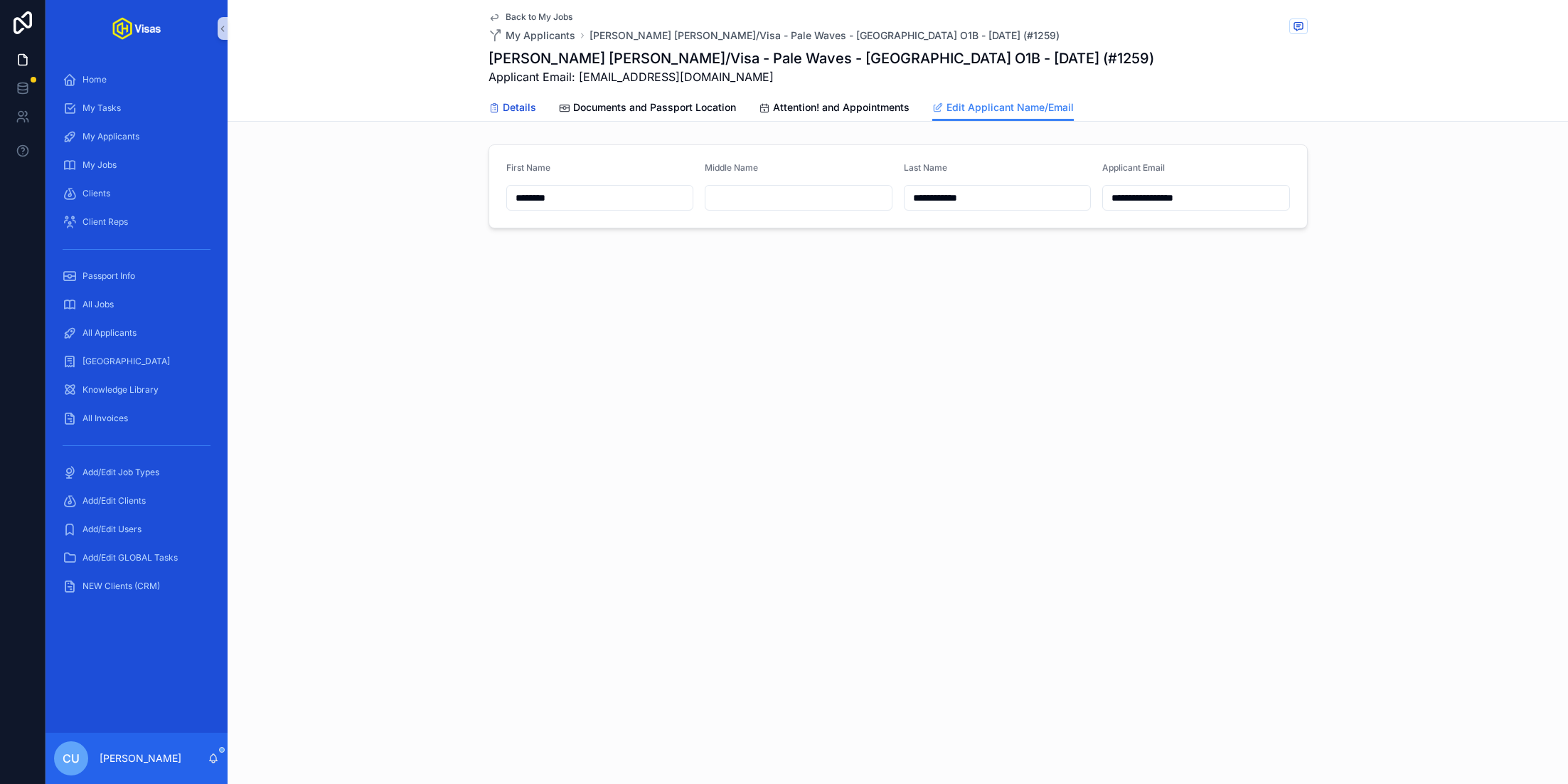
click at [518, 98] on link "Details" at bounding box center [512, 108] width 48 height 28
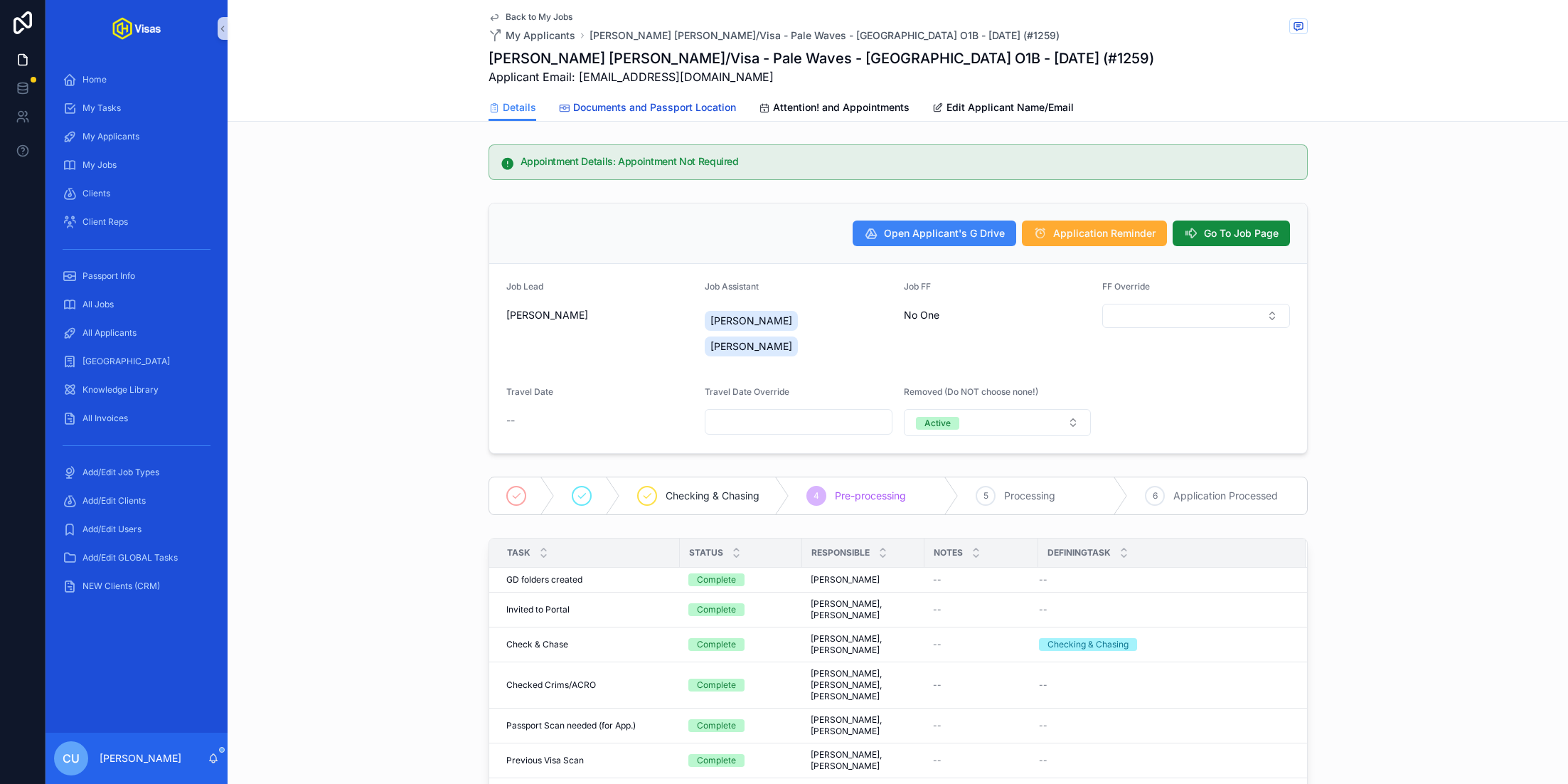
click at [645, 99] on link "Documents and Passport Location" at bounding box center [647, 108] width 177 height 28
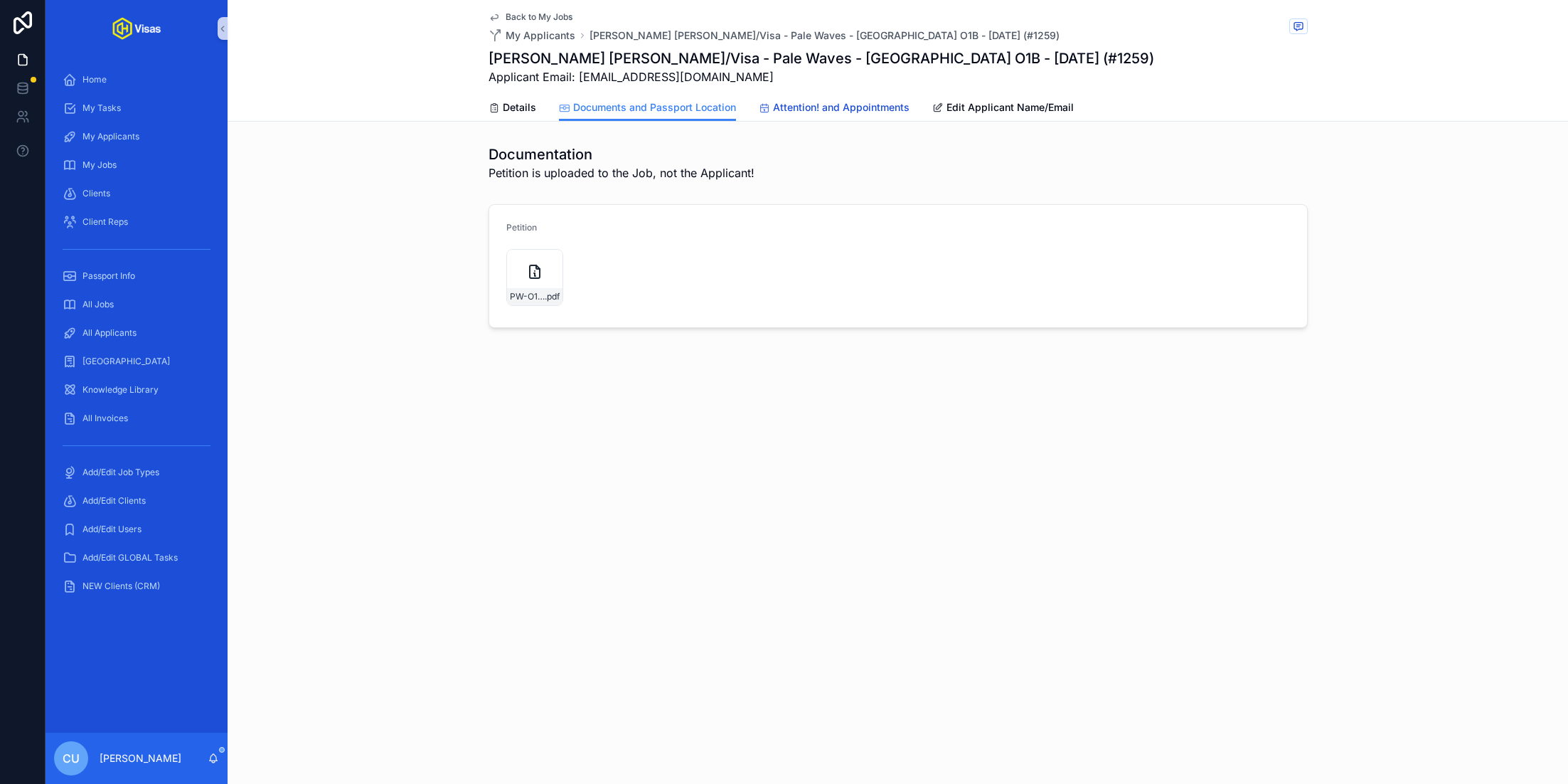
click at [812, 112] on span "Attention! and Appointments" at bounding box center [841, 107] width 136 height 14
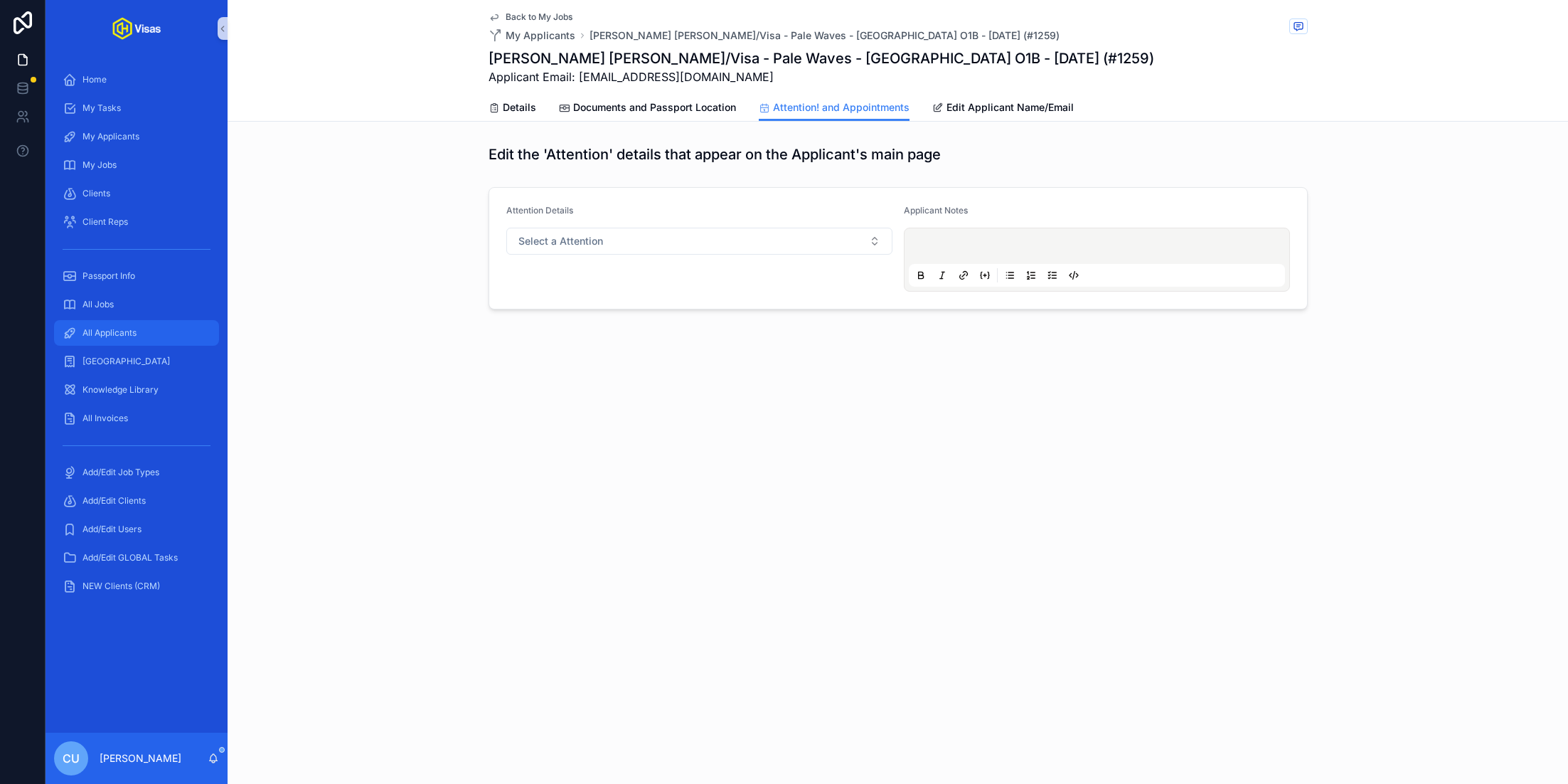
click at [145, 333] on div "All Applicants" at bounding box center [136, 333] width 148 height 23
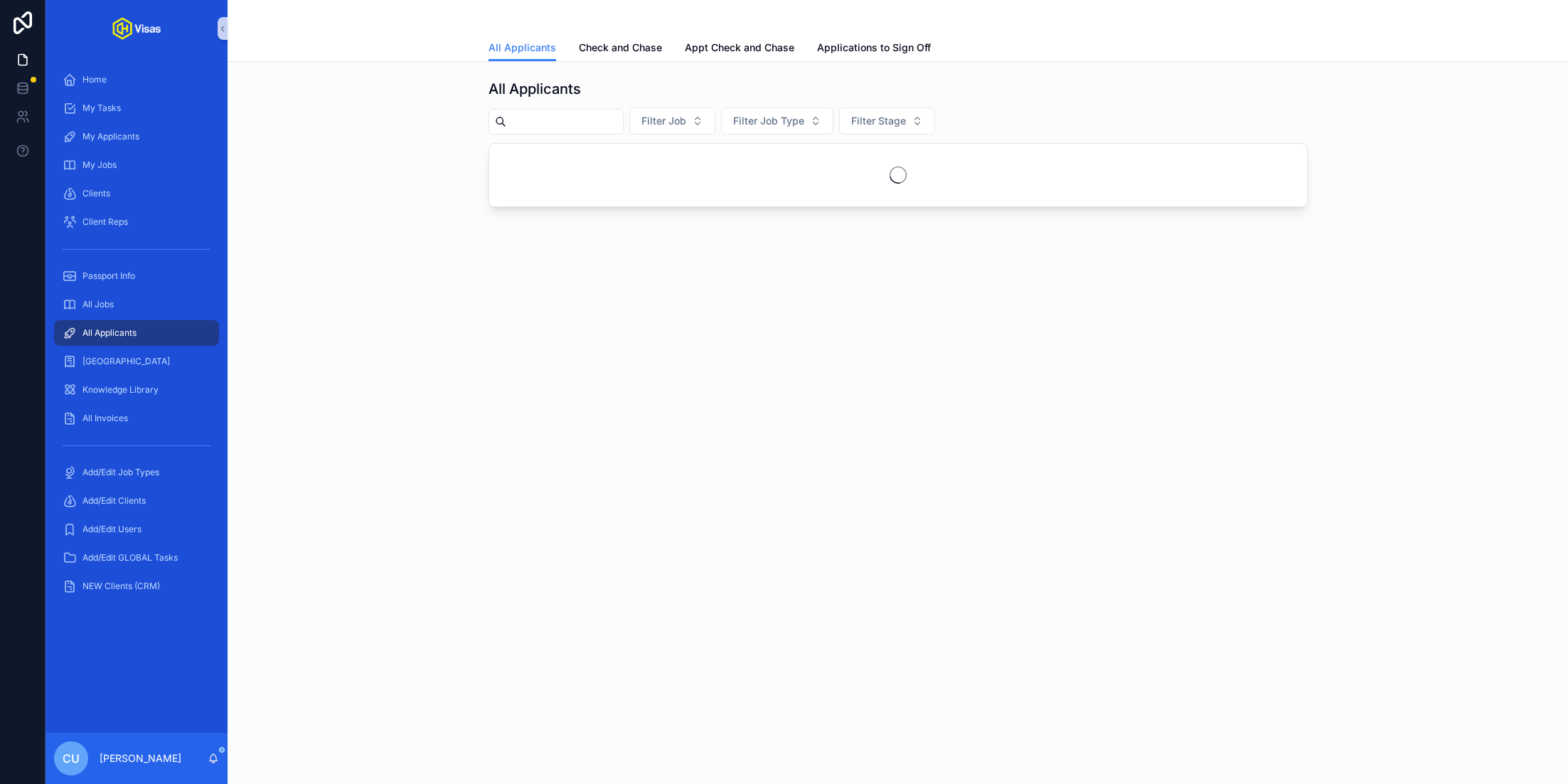
click at [579, 119] on input "scrollable content" at bounding box center [565, 122] width 117 height 20
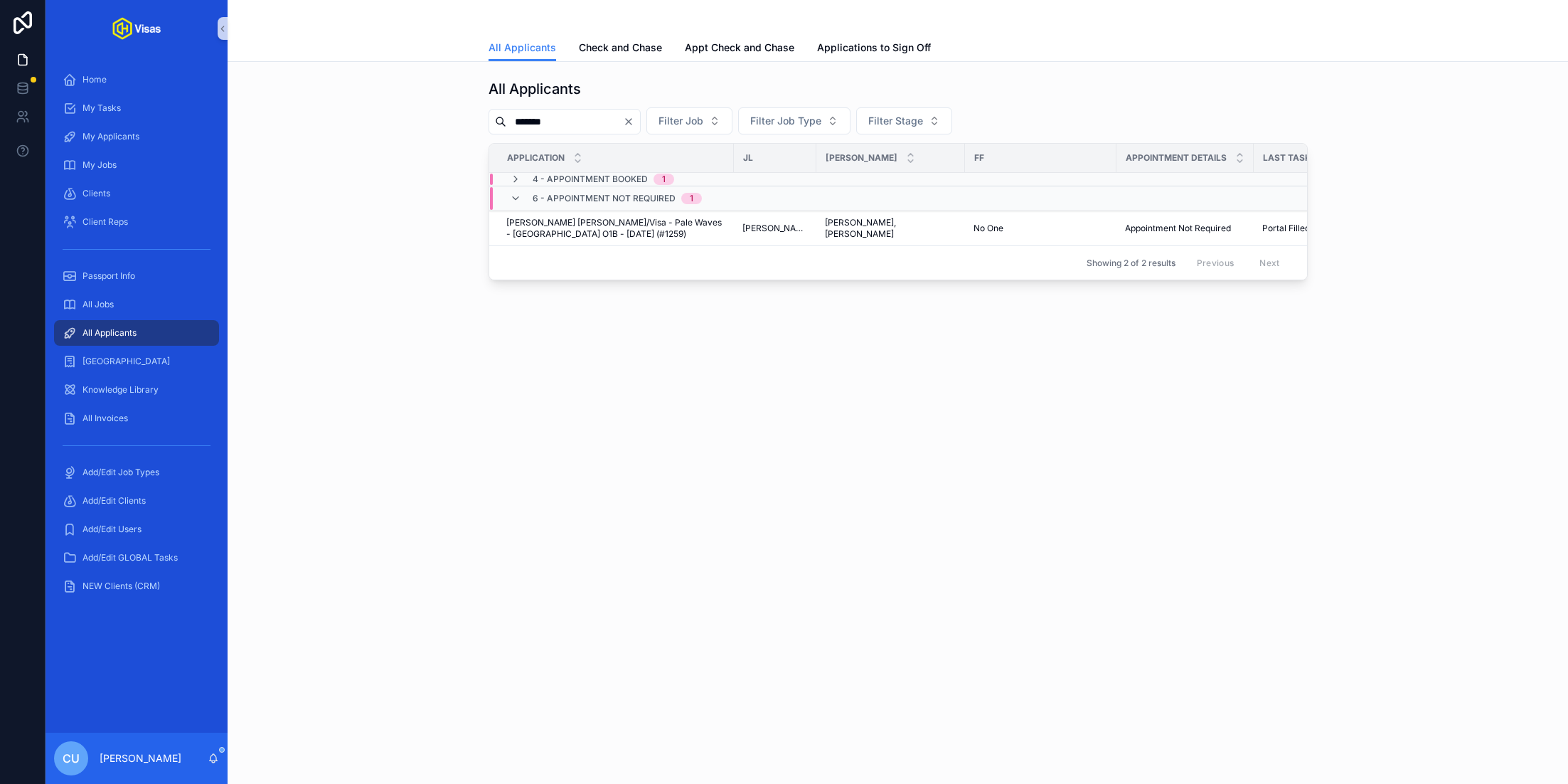
type input "*******"
click at [606, 177] on span "4 - Appointment Booked" at bounding box center [589, 179] width 115 height 12
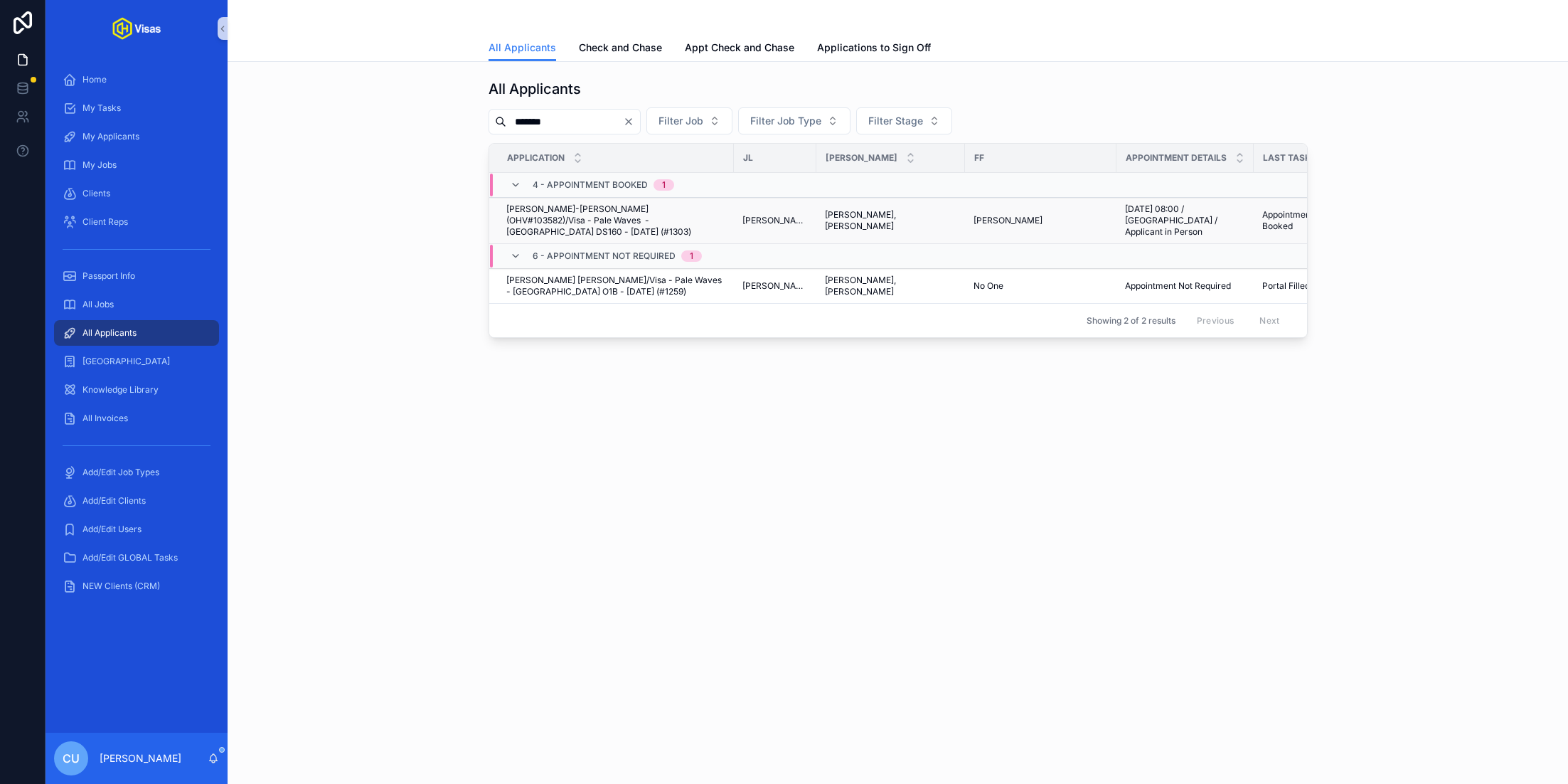
click at [611, 223] on span "[PERSON_NAME]-[PERSON_NAME] (OHV#103582)/Visa - Pale Waves - [GEOGRAPHIC_DATA] …" at bounding box center [616, 220] width 219 height 34
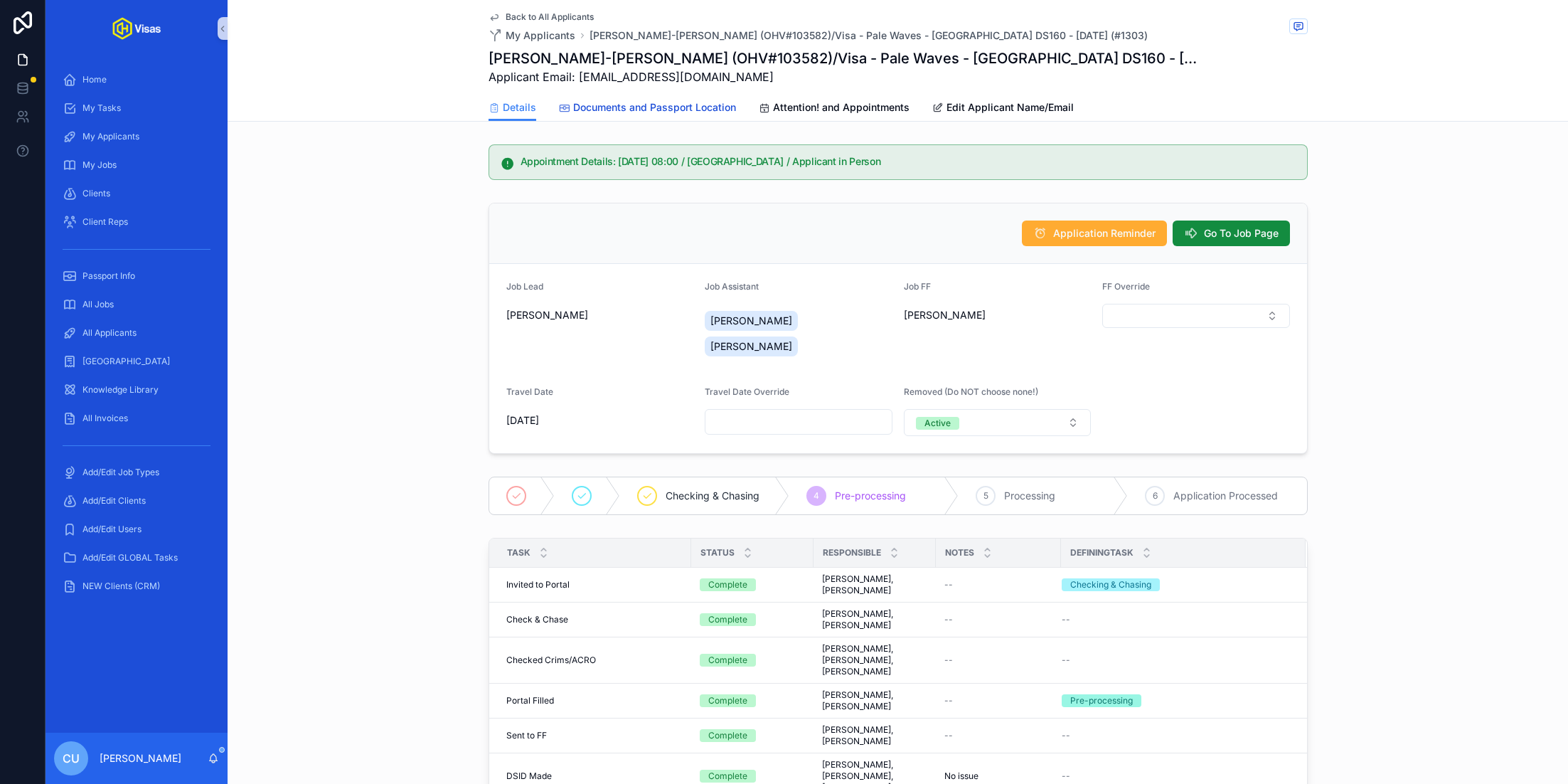
click at [658, 112] on span "Documents and Passport Location" at bounding box center [654, 107] width 163 height 14
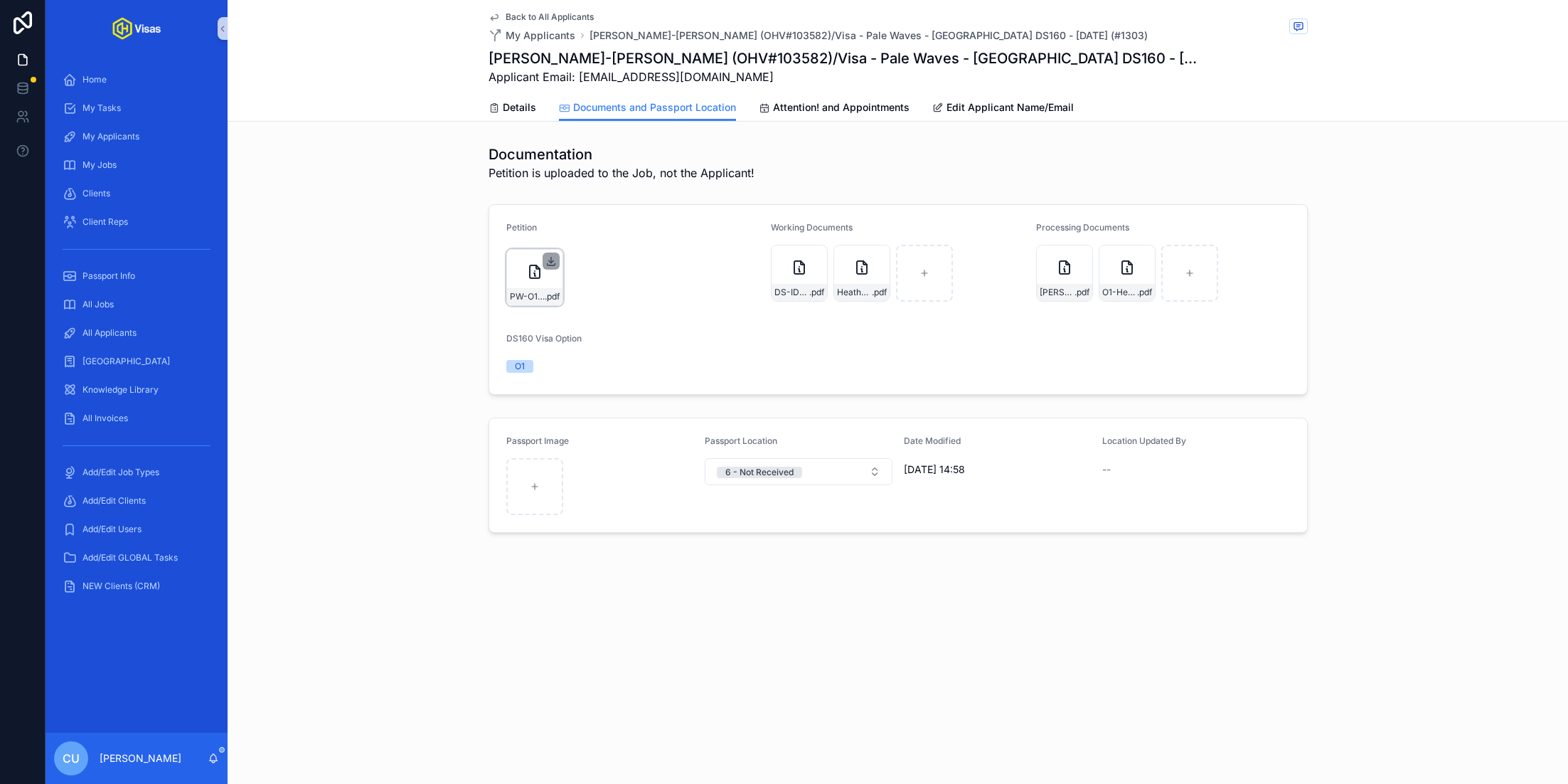
click at [552, 257] on icon "scrollable content" at bounding box center [551, 261] width 12 height 12
click at [866, 362] on form "Petition PW-O1-Fwd_-IOE8896148473---ben@onlyhelix.com---Only-Helix-Mail .pdf Wo…" at bounding box center [898, 299] width 817 height 189
click at [1081, 256] on icon "scrollable content" at bounding box center [1081, 256] width 0 height 6
click at [1405, 434] on div "Passport Image Passport Location 6 - Not Received Date Modified [DATE] 14:58 Lo…" at bounding box center [898, 475] width 1341 height 127
click at [1144, 260] on icon "scrollable content" at bounding box center [1142, 260] width 7 height 2
